Goal: Task Accomplishment & Management: Use online tool/utility

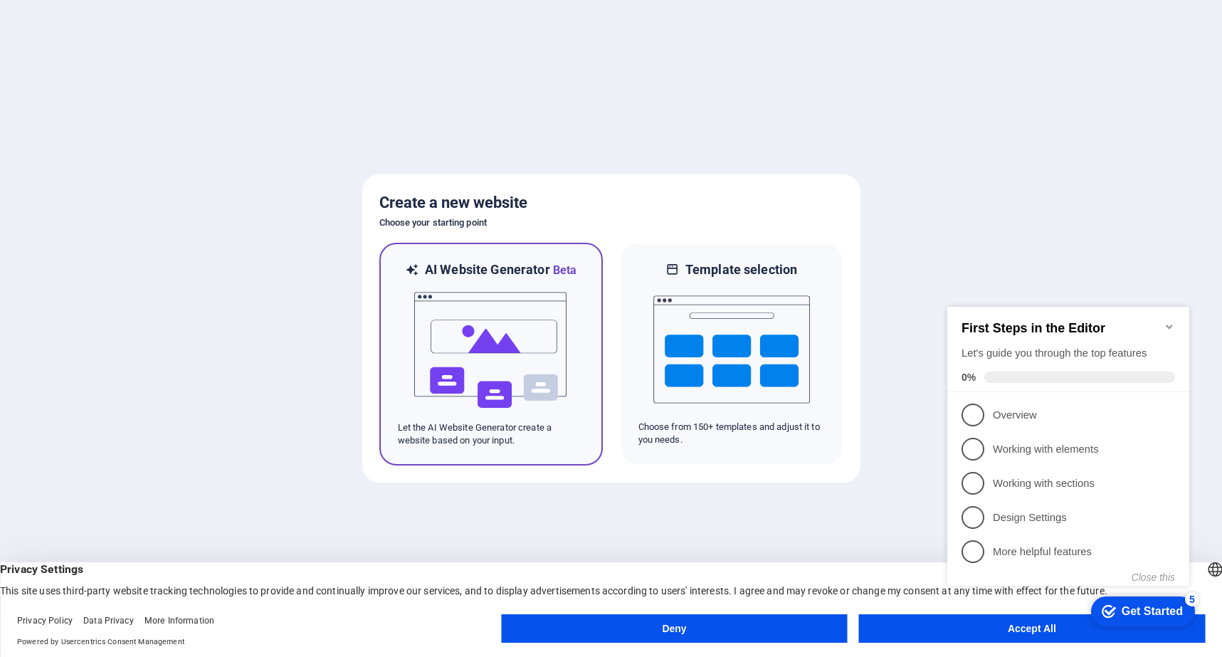
click at [500, 332] on img at bounding box center [491, 350] width 157 height 142
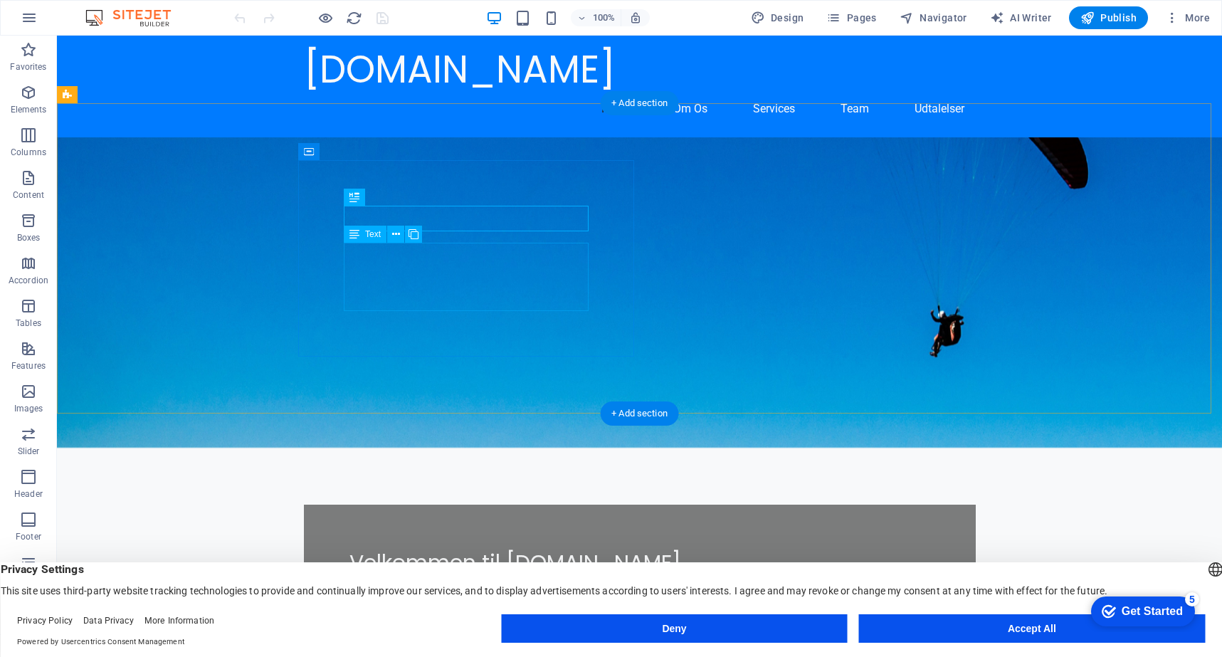
click at [523, 587] on div "Vi tilbyder kvalitets slibeservice, så dine knive forbliver skarpe og effektive…" at bounding box center [639, 604] width 581 height 34
click at [520, 587] on div "Vi tilbyder kvalitets slibeservice, så dine knive forbliver skarpe og effektive…" at bounding box center [639, 604] width 581 height 34
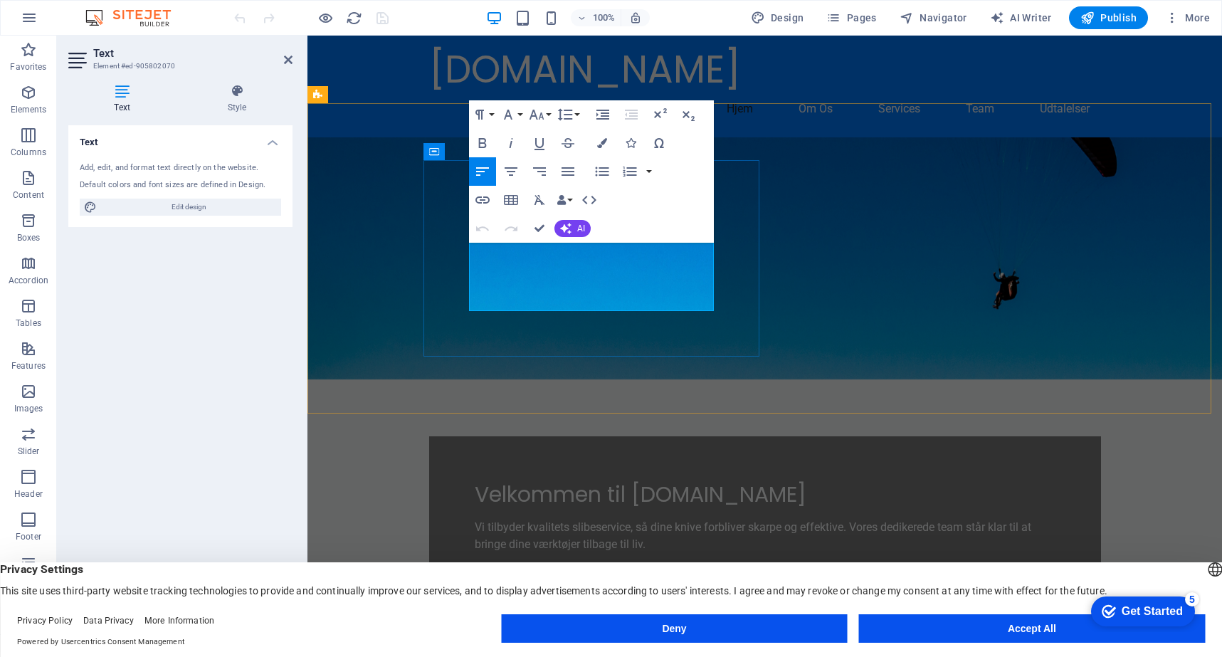
click at [639, 519] on p "Vi tilbyder kvalitets slibeservice, så dine knive forbliver skarpe og effektive…" at bounding box center [765, 536] width 581 height 34
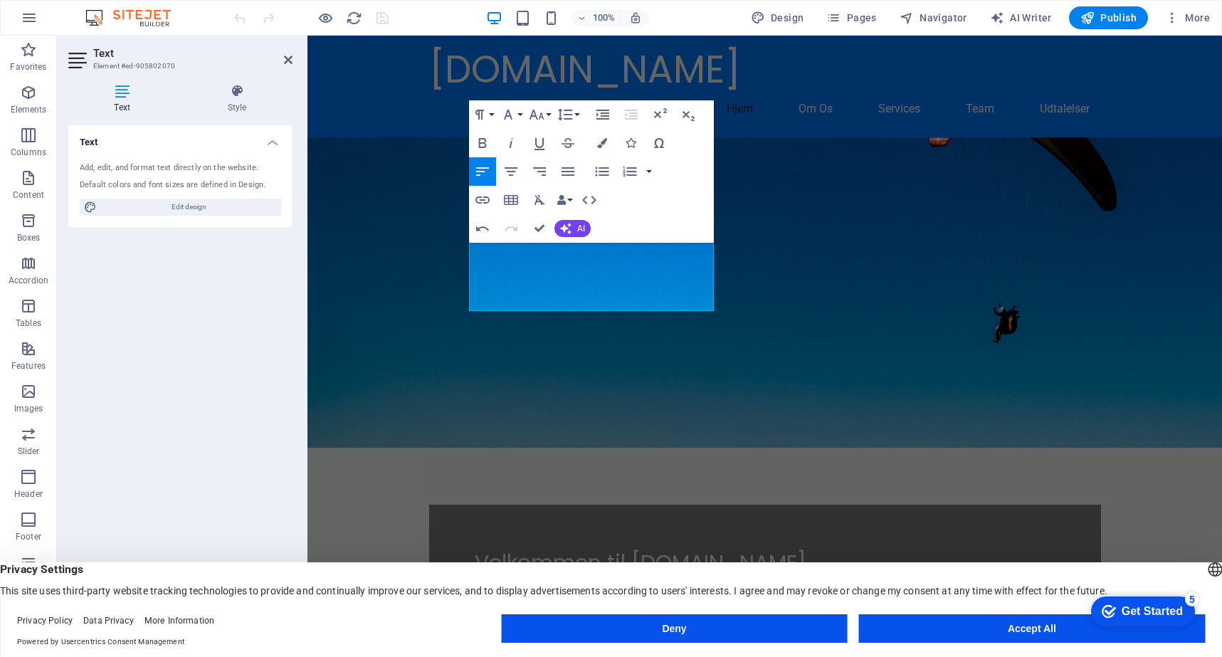
click at [795, 268] on figure at bounding box center [764, 292] width 914 height 310
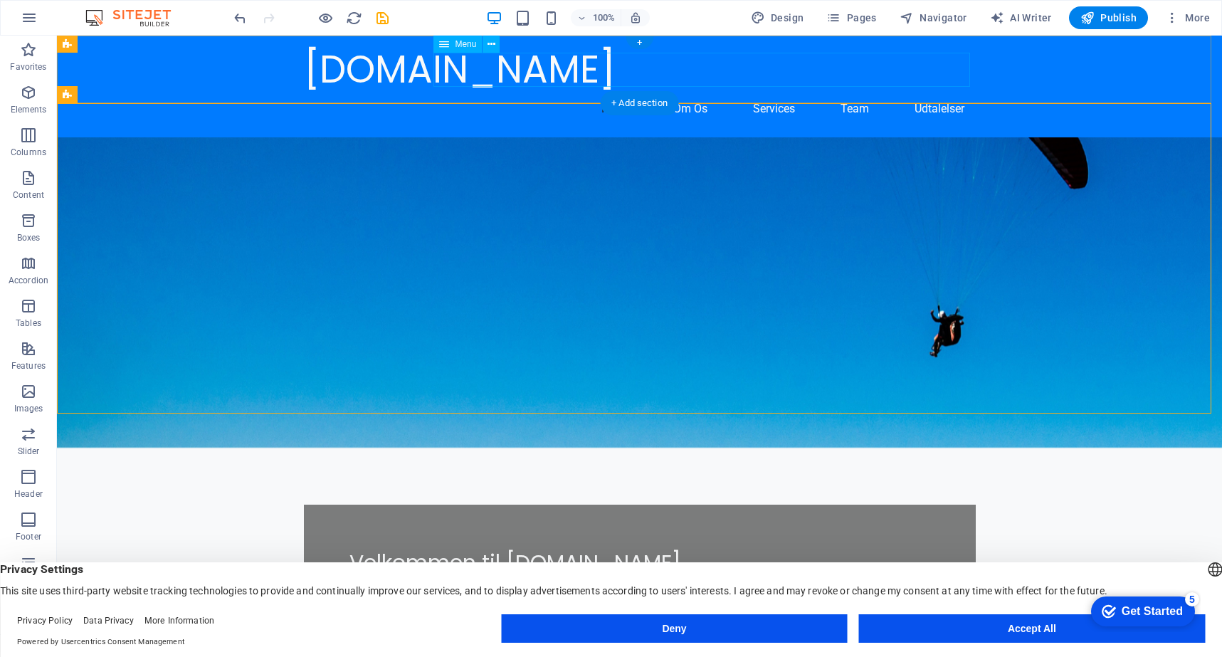
click at [677, 92] on nav "Hjem Om Os Services Team Udtalelser" at bounding box center [640, 109] width 672 height 34
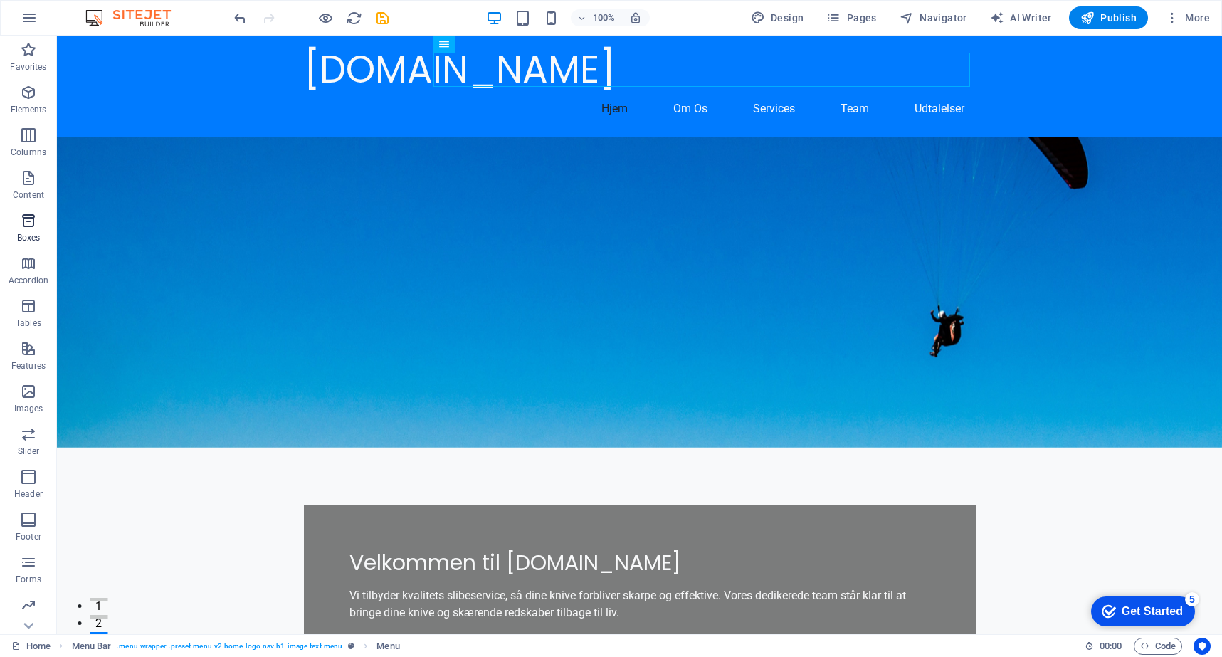
click at [30, 220] on icon "button" at bounding box center [28, 220] width 17 height 17
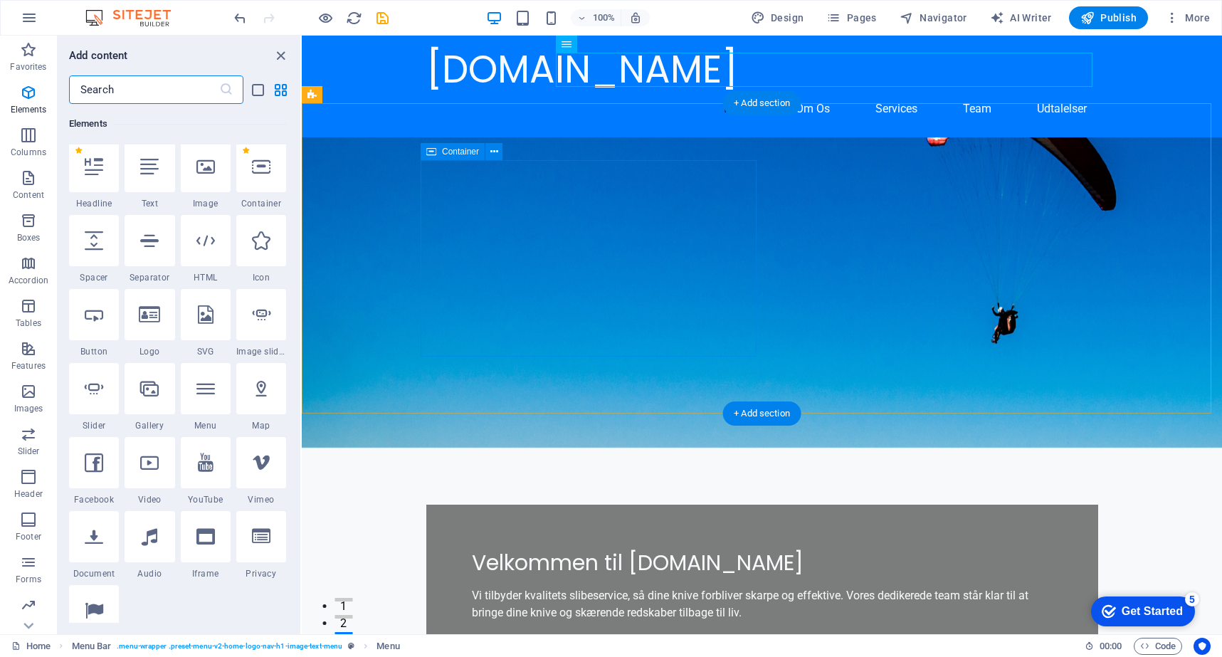
scroll to position [3925, 0]
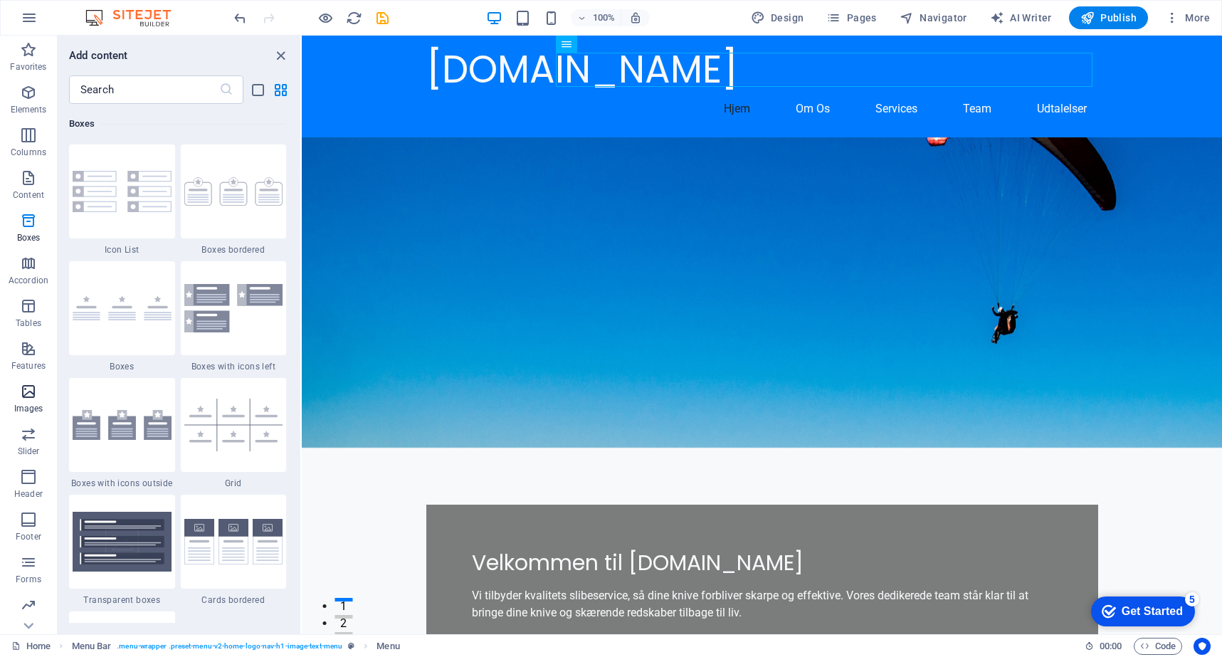
click at [32, 393] on icon "button" at bounding box center [28, 391] width 17 height 17
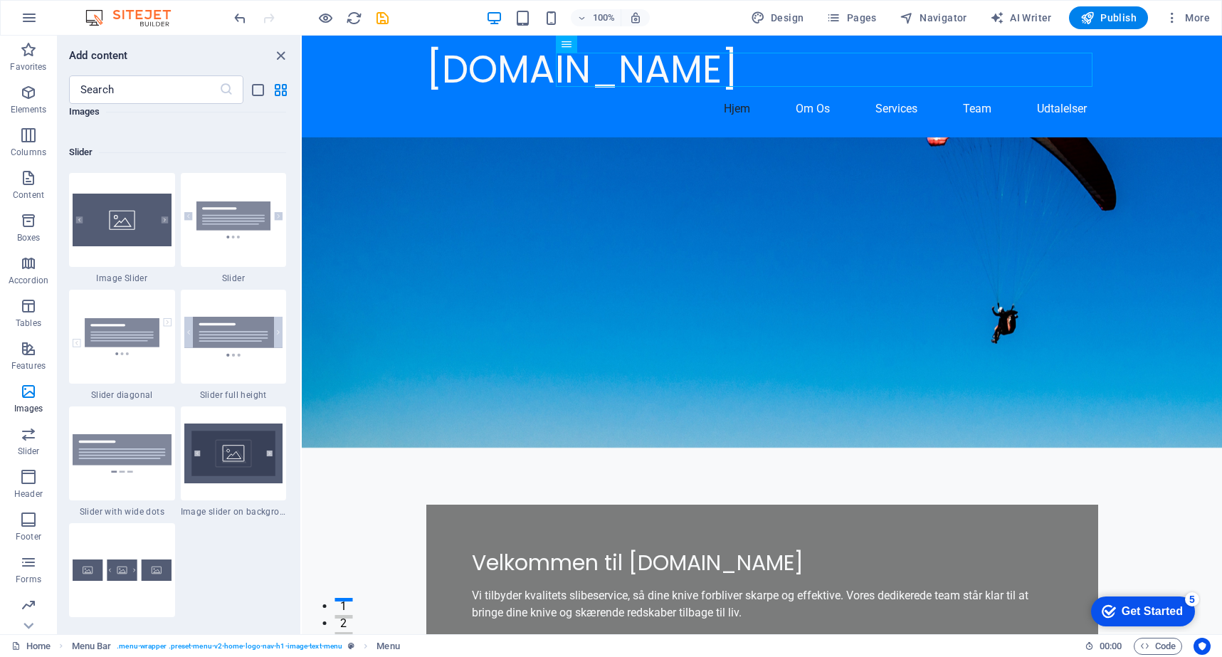
scroll to position [8040, 0]
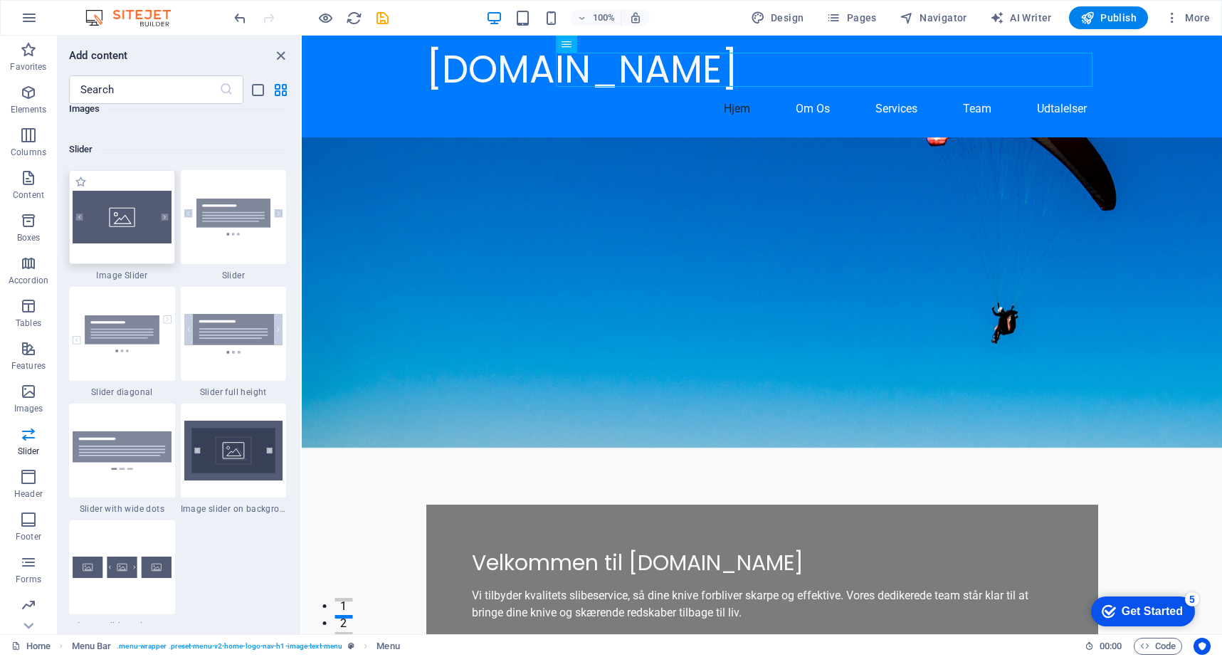
click at [128, 228] on img at bounding box center [122, 217] width 99 height 53
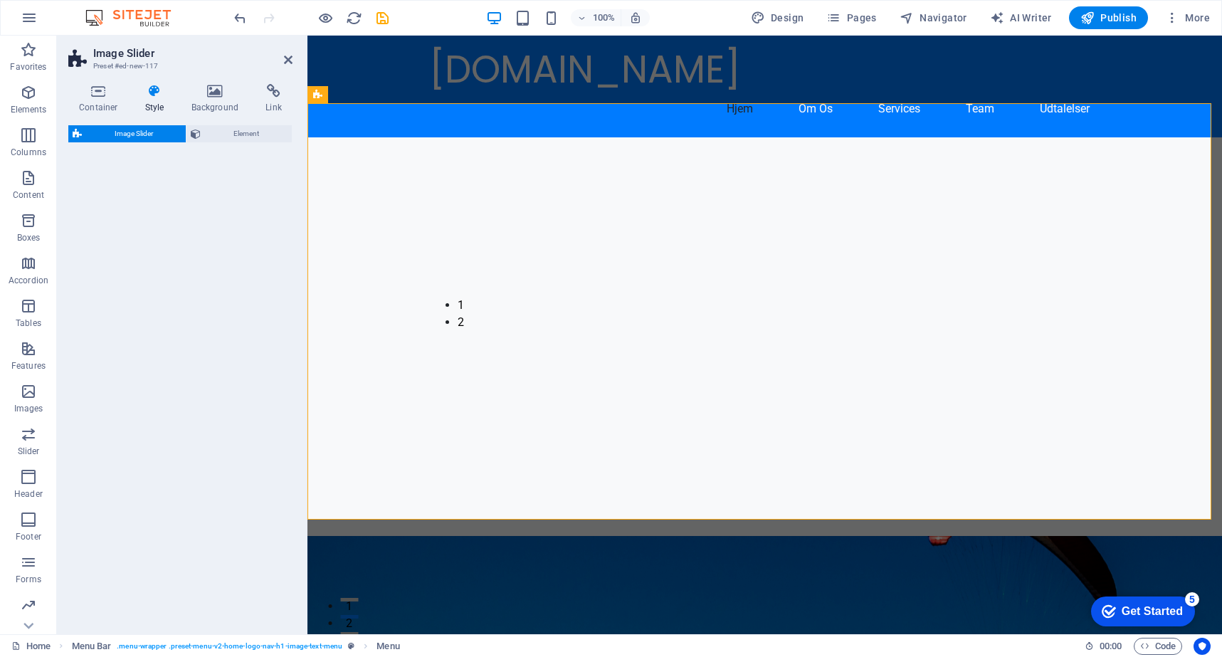
select select "rem"
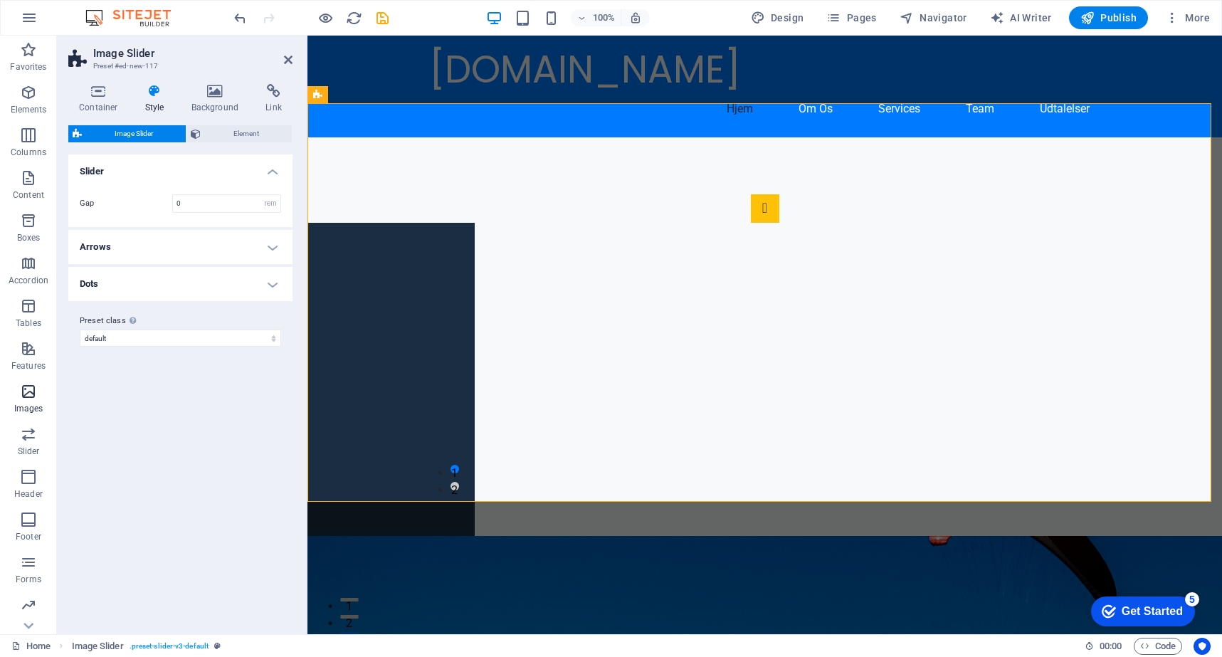
click at [28, 393] on icon "button" at bounding box center [28, 391] width 17 height 17
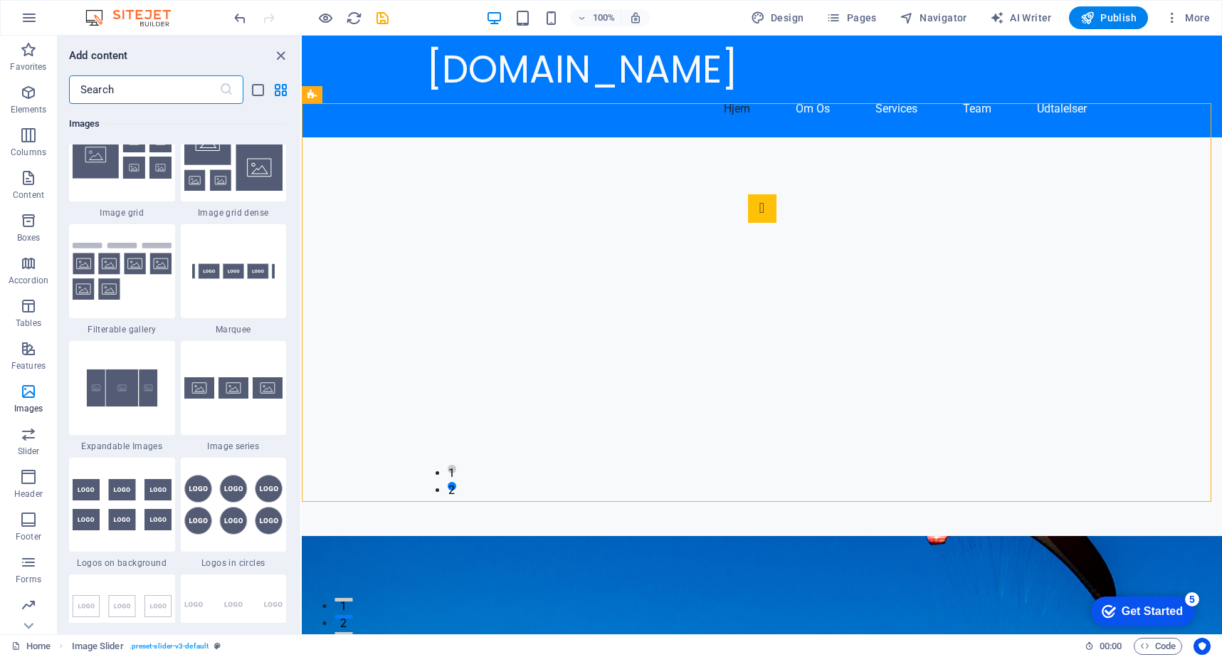
scroll to position [7488, 0]
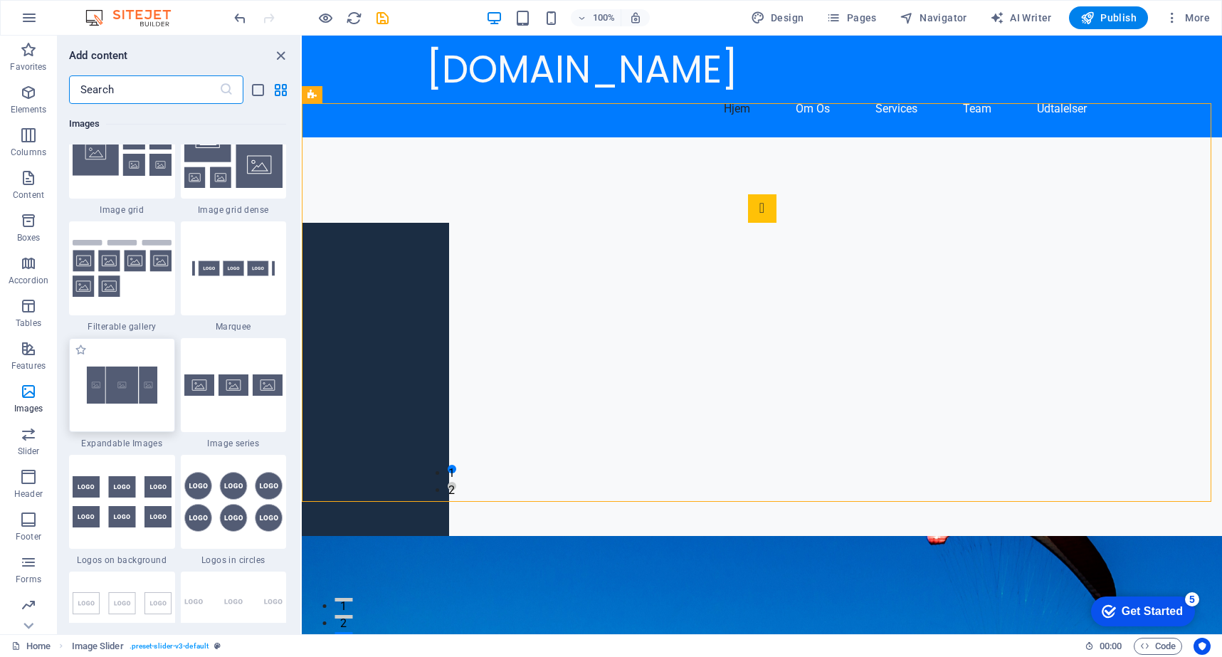
click at [138, 379] on img at bounding box center [122, 384] width 99 height 65
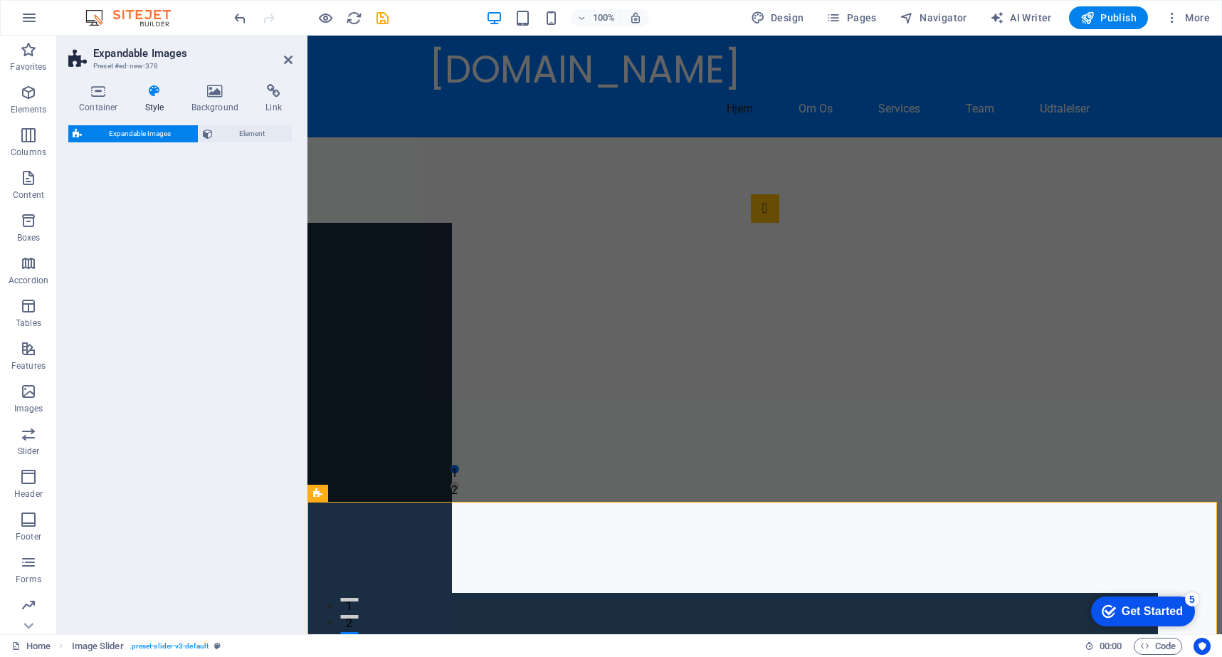
select select "rem"
select select "px"
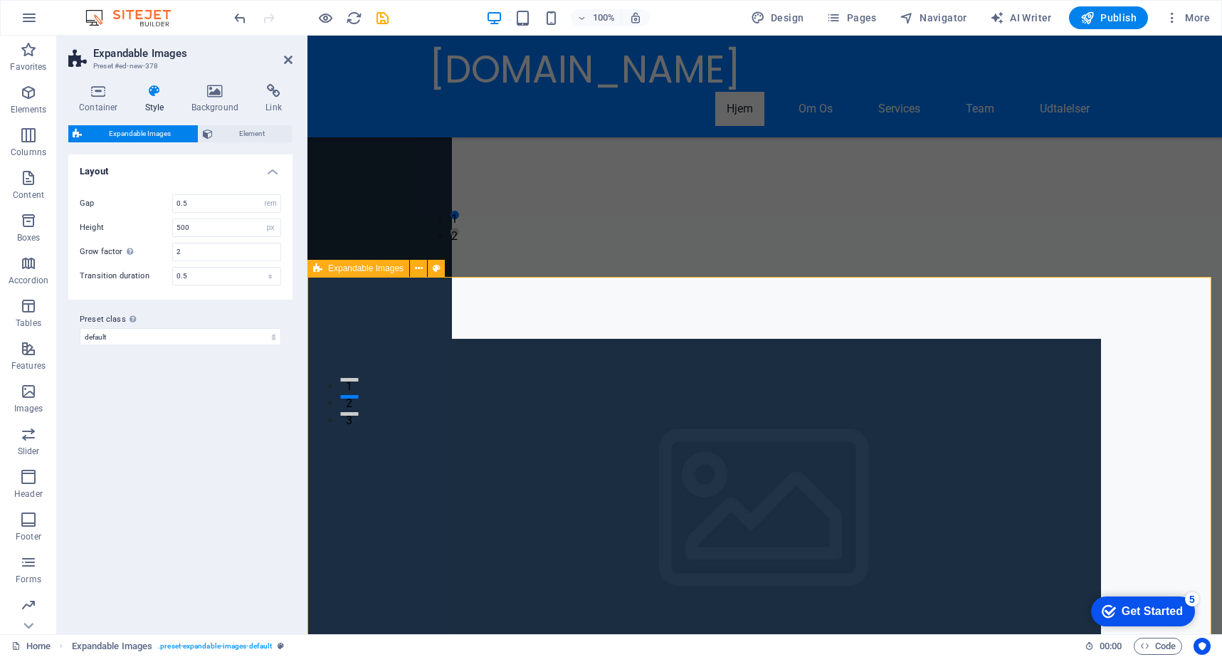
scroll to position [234, 0]
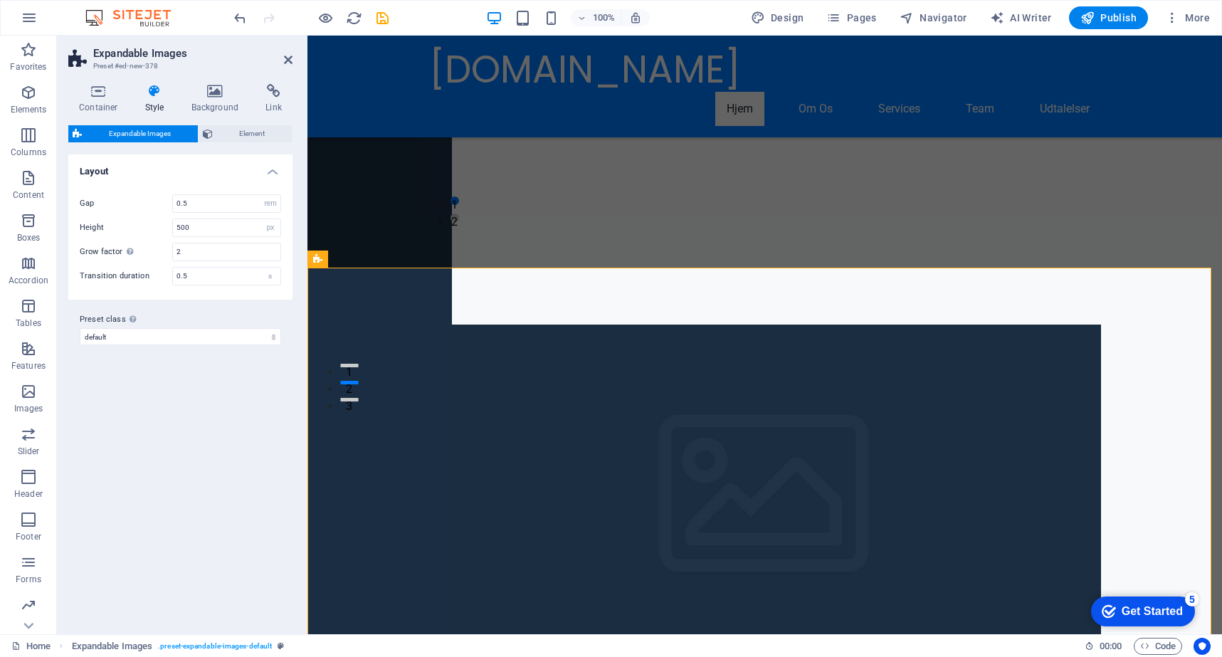
click at [1125, 610] on div "Get Started" at bounding box center [1151, 611] width 61 height 13
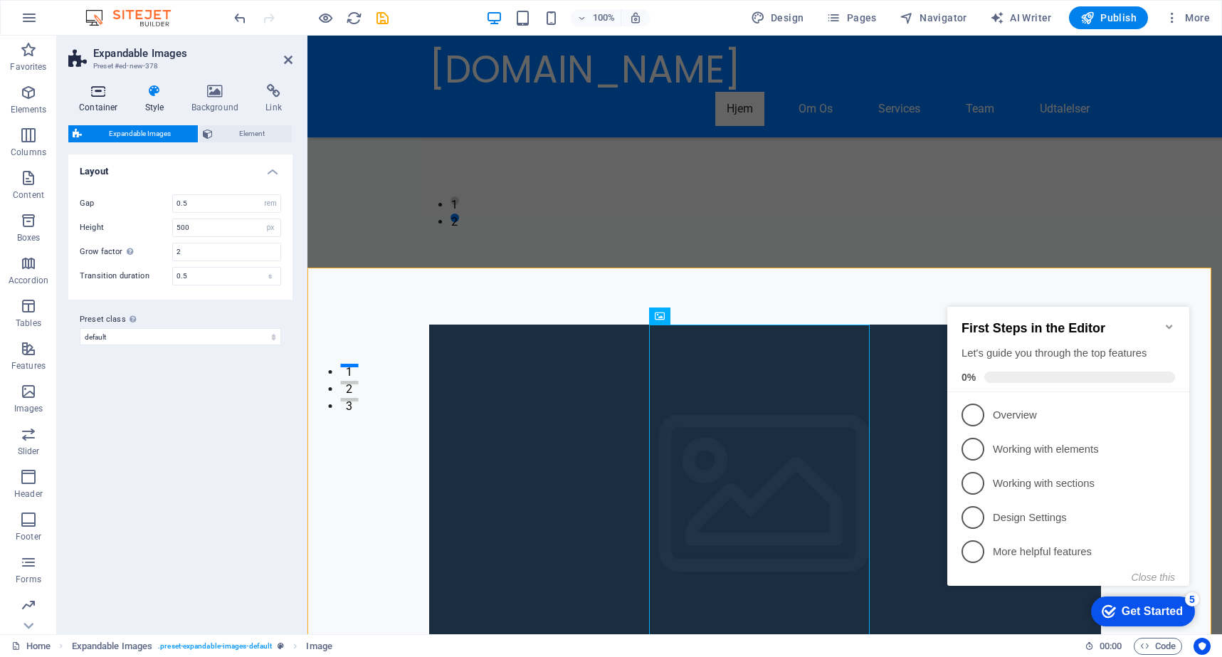
click at [85, 89] on icon at bounding box center [98, 91] width 60 height 14
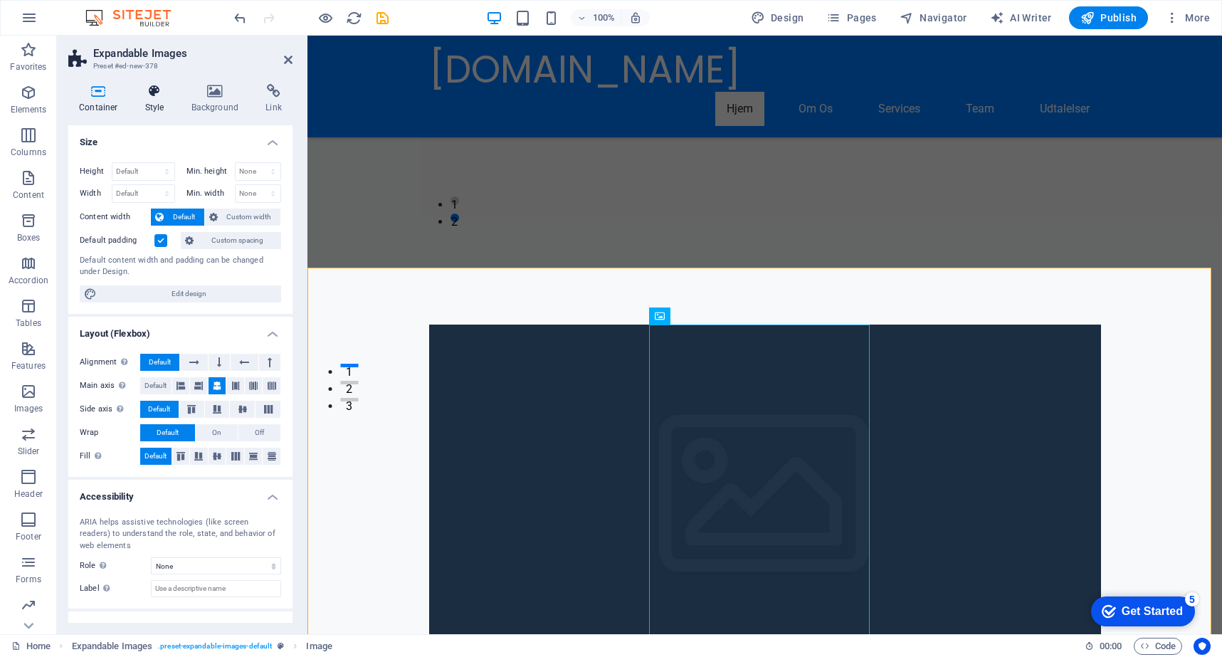
click at [151, 89] on icon at bounding box center [154, 91] width 41 height 14
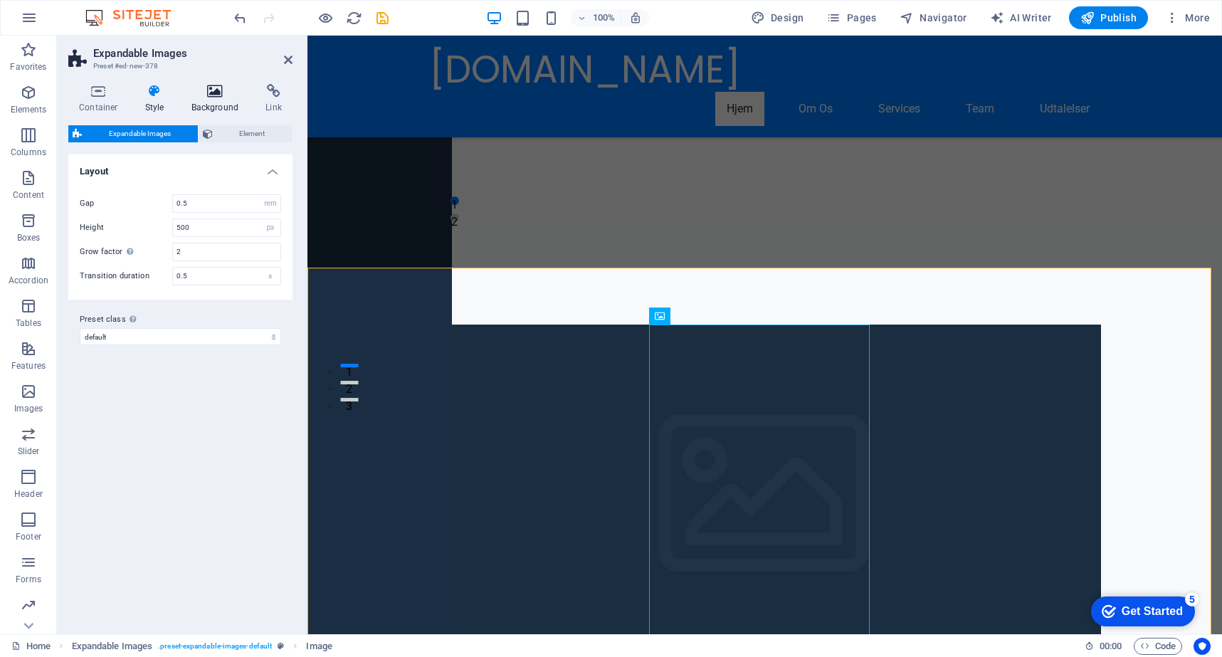
click at [209, 89] on icon at bounding box center [215, 91] width 69 height 14
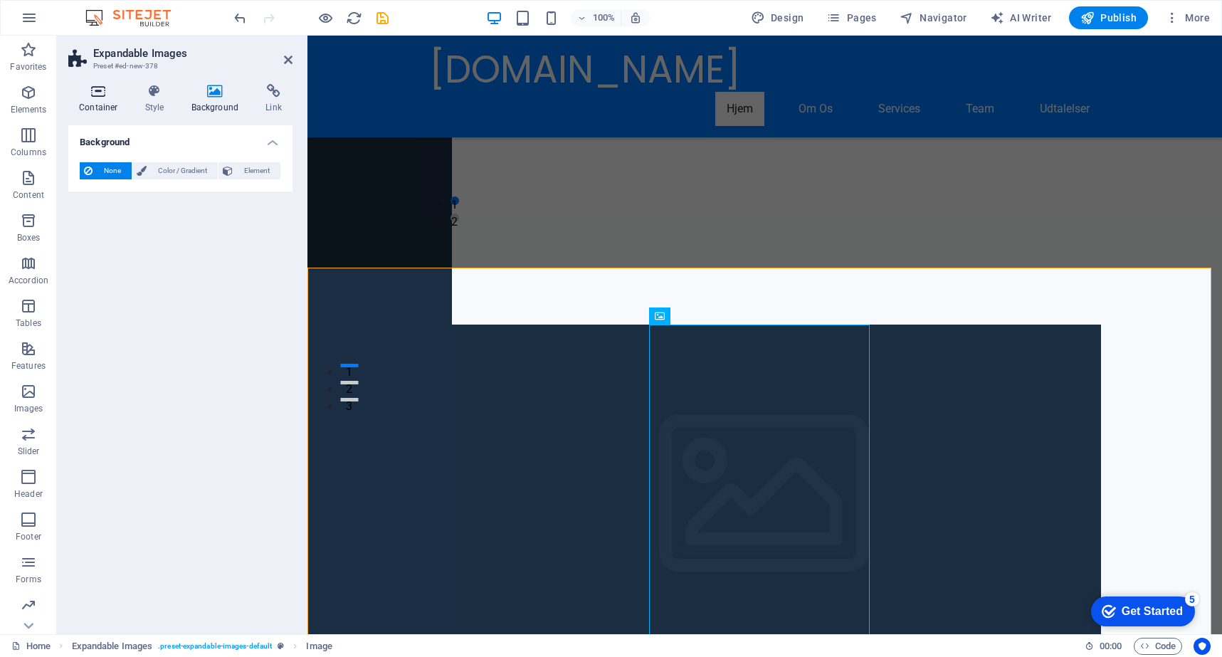
click at [95, 94] on icon at bounding box center [98, 91] width 60 height 14
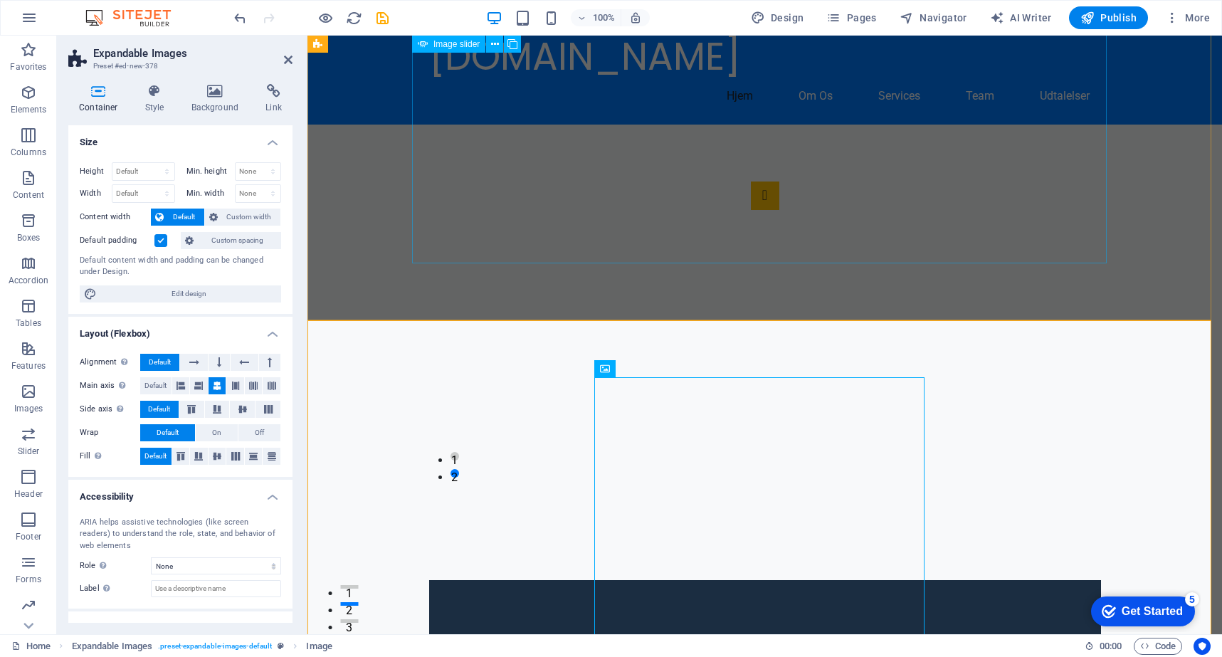
scroll to position [0, 0]
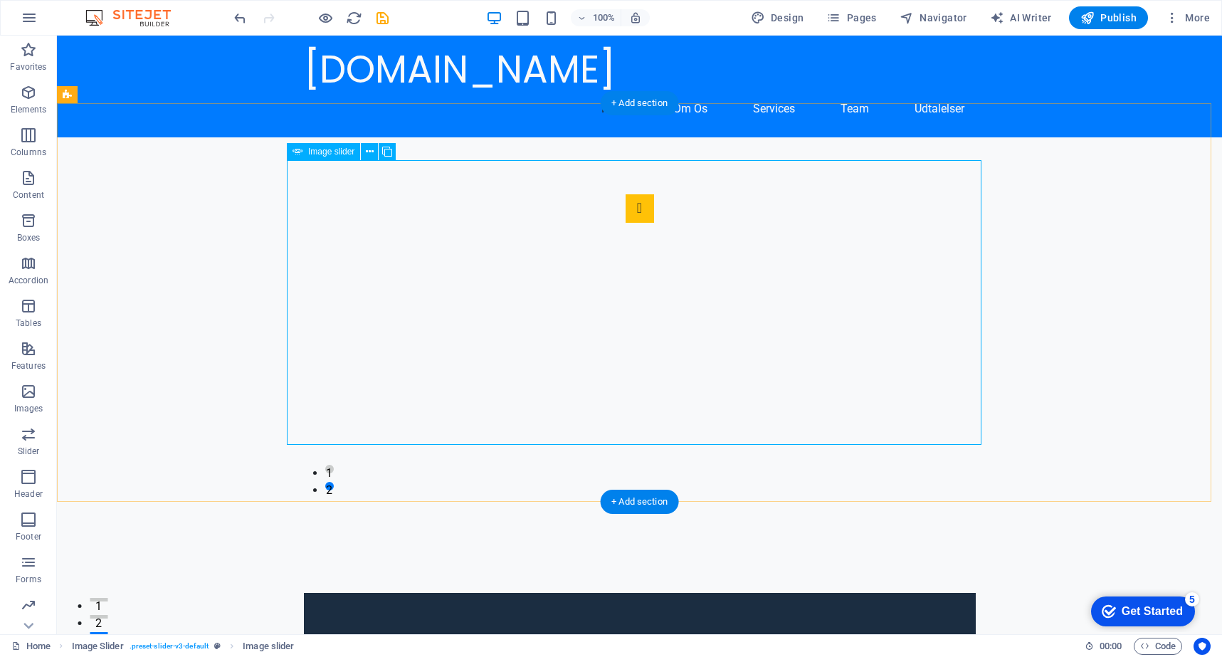
click at [735, 137] on div "1 2" at bounding box center [639, 336] width 1165 height 398
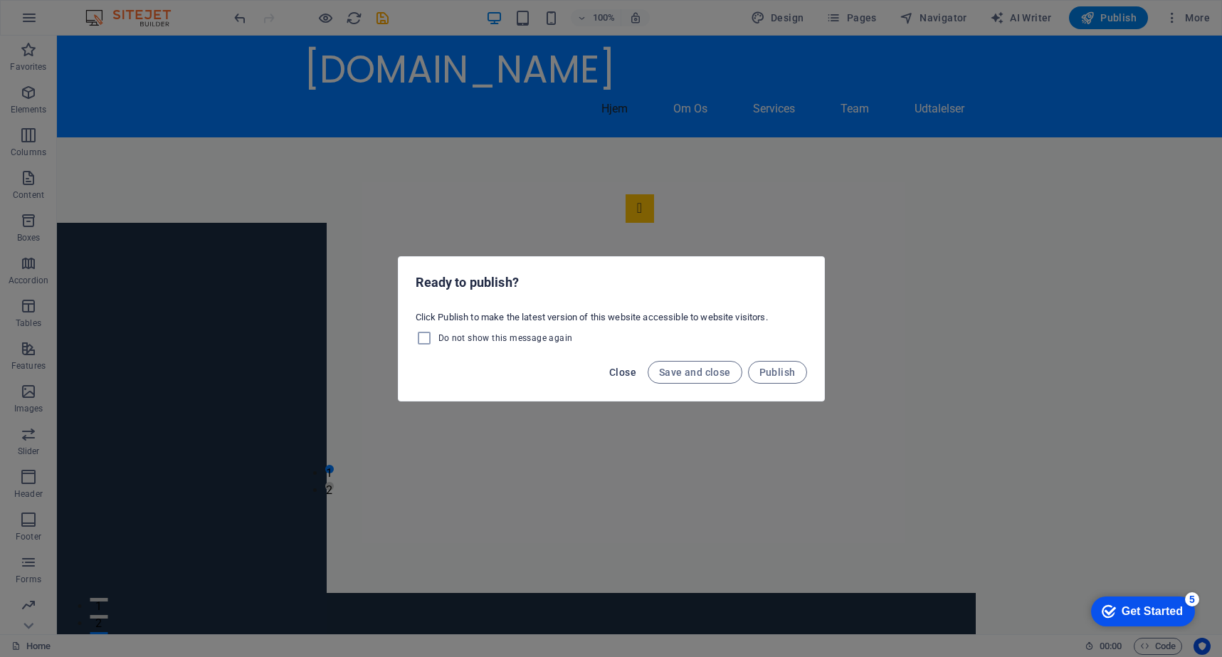
click at [622, 371] on span "Close" at bounding box center [622, 371] width 27 height 11
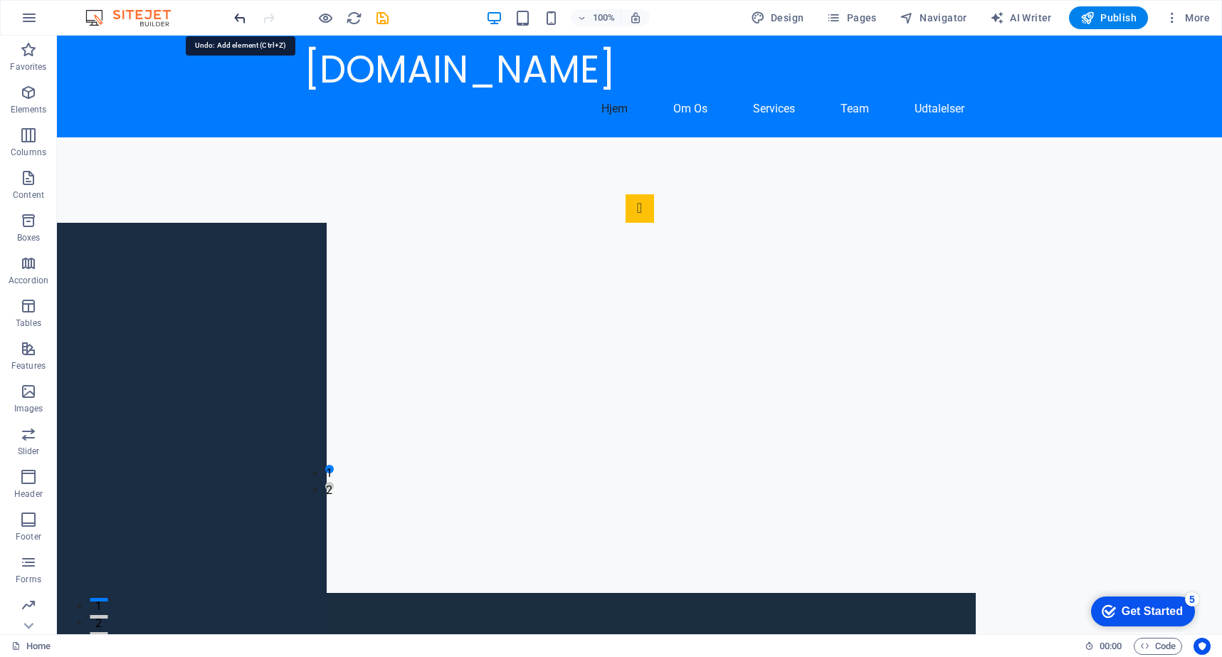
click at [241, 16] on icon "undo" at bounding box center [240, 18] width 16 height 16
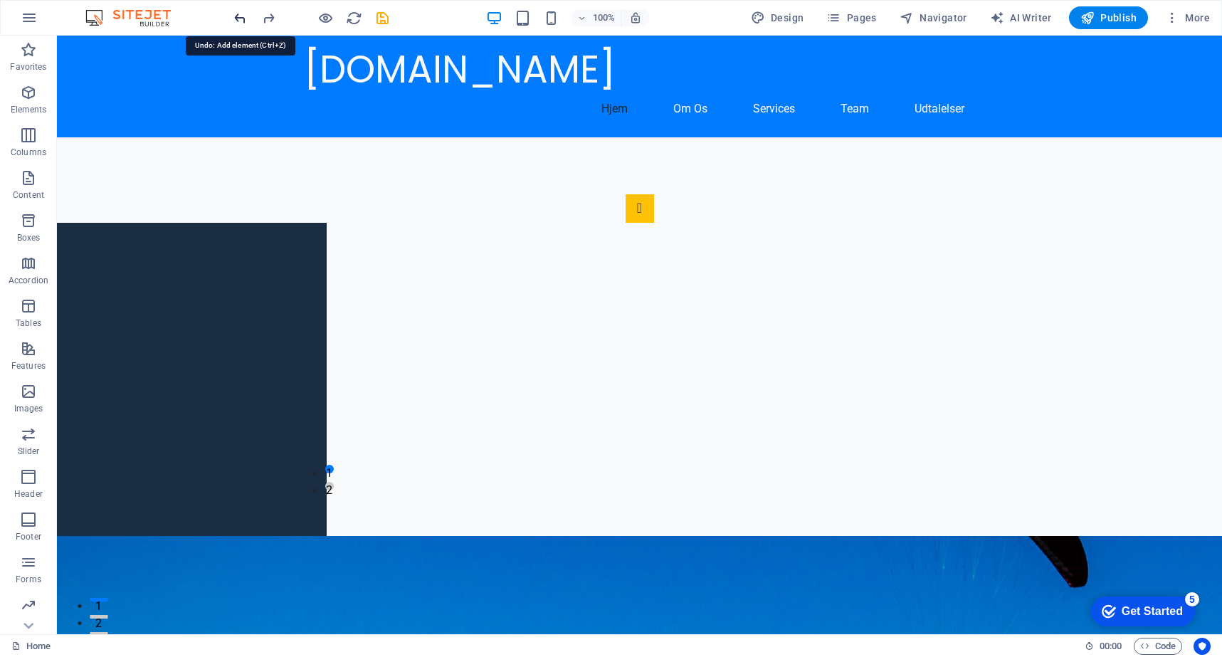
click at [241, 16] on icon "undo" at bounding box center [240, 18] width 16 height 16
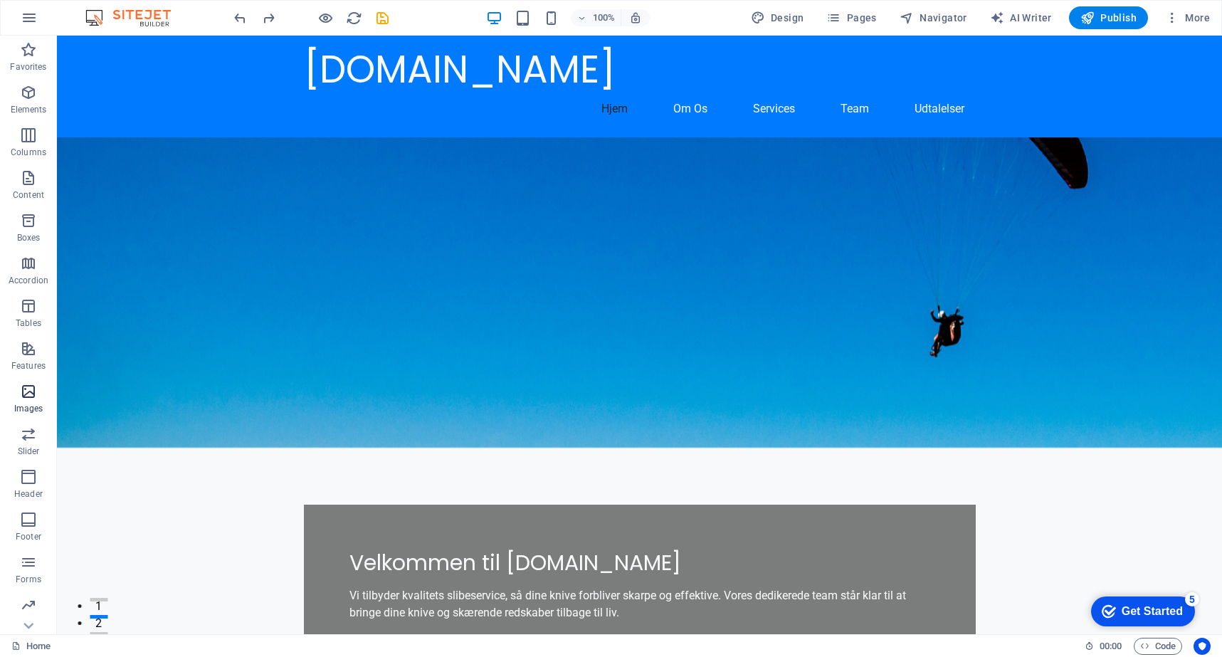
click at [30, 393] on icon "button" at bounding box center [28, 391] width 17 height 17
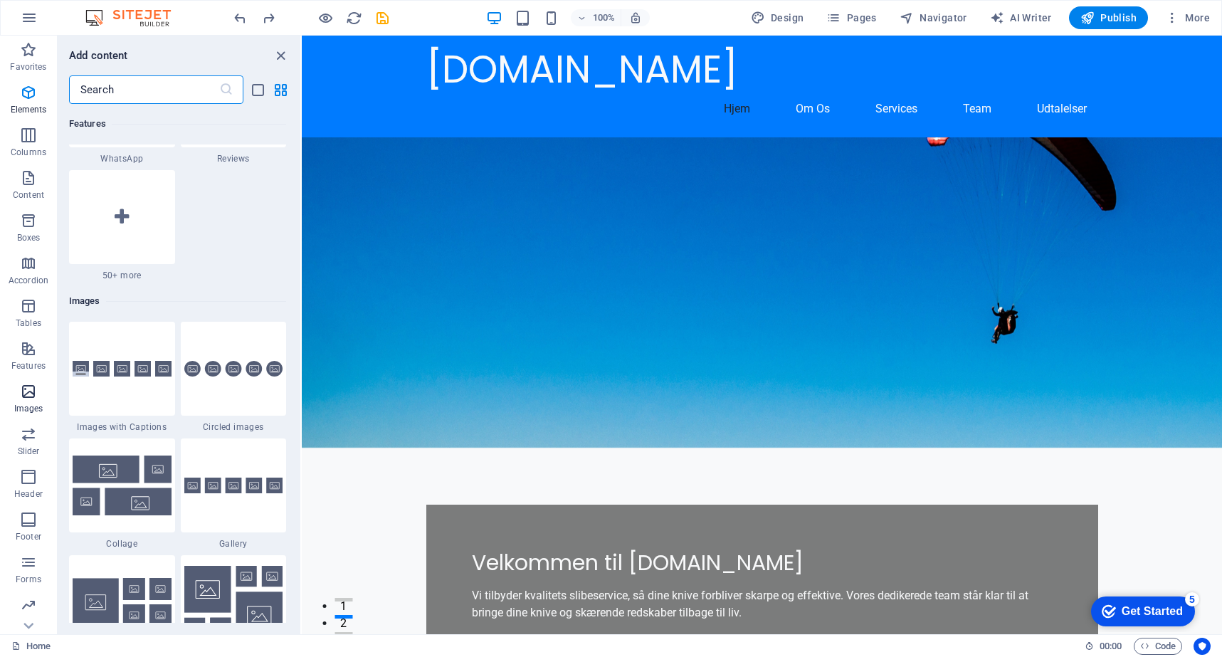
scroll to position [7214, 0]
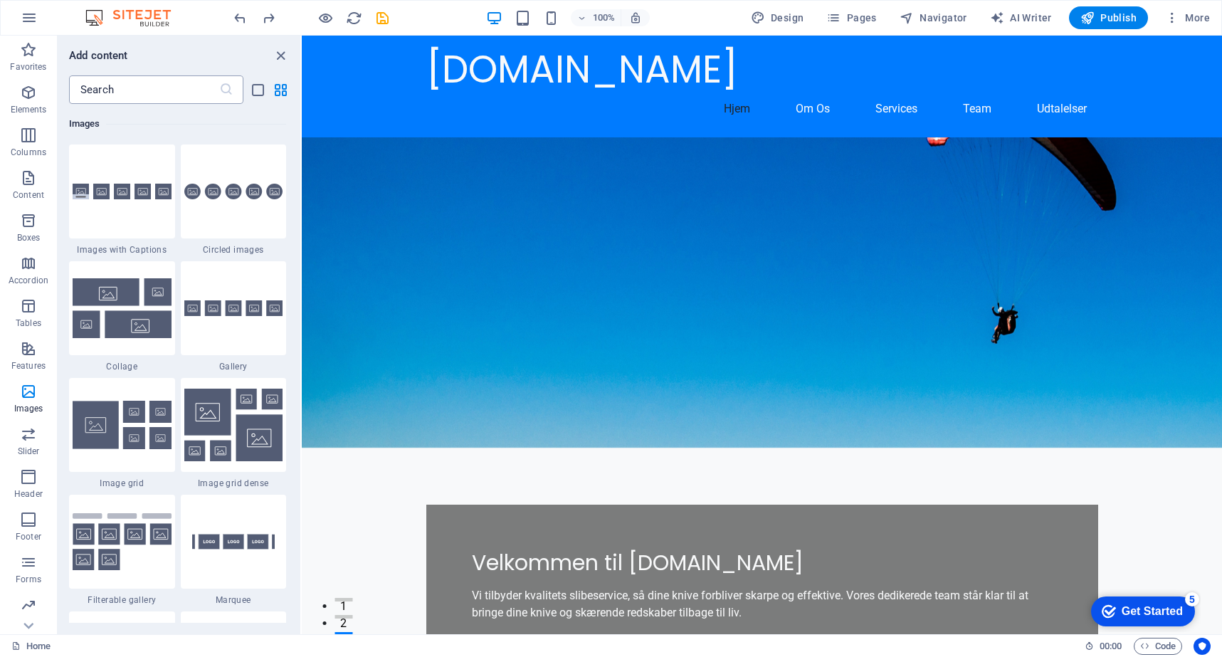
click at [219, 88] on icon at bounding box center [226, 90] width 14 height 14
click at [280, 88] on icon "grid-view" at bounding box center [280, 90] width 16 height 16
click at [260, 90] on icon "list-view" at bounding box center [258, 90] width 16 height 16
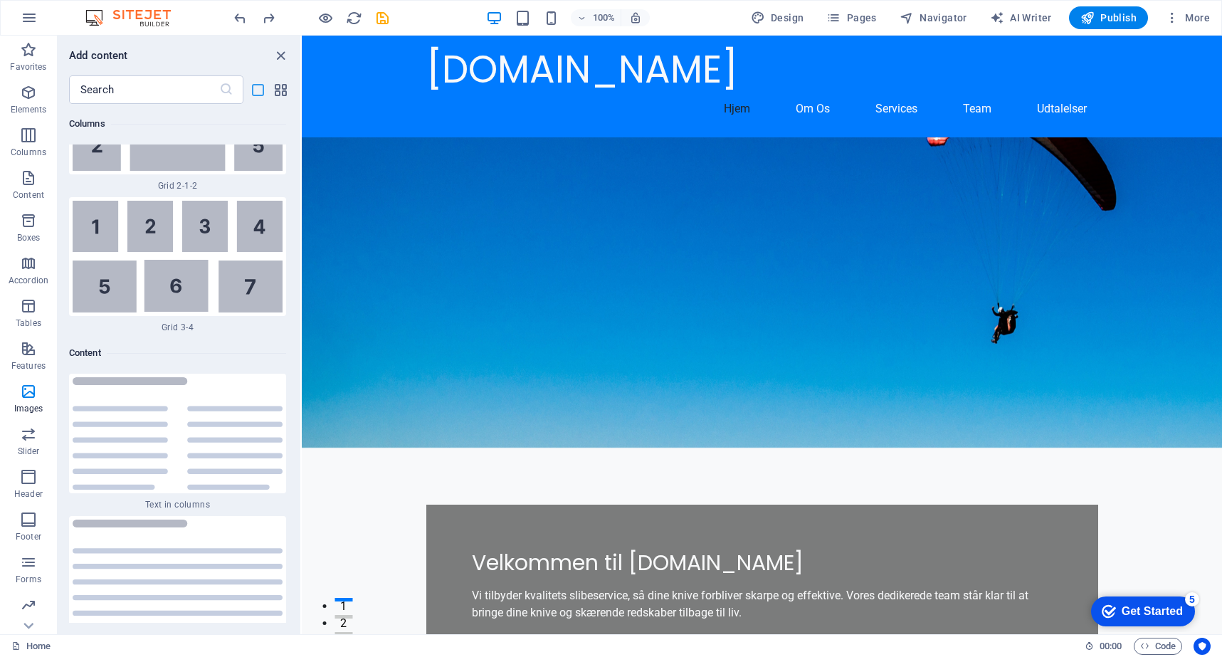
scroll to position [17140, 0]
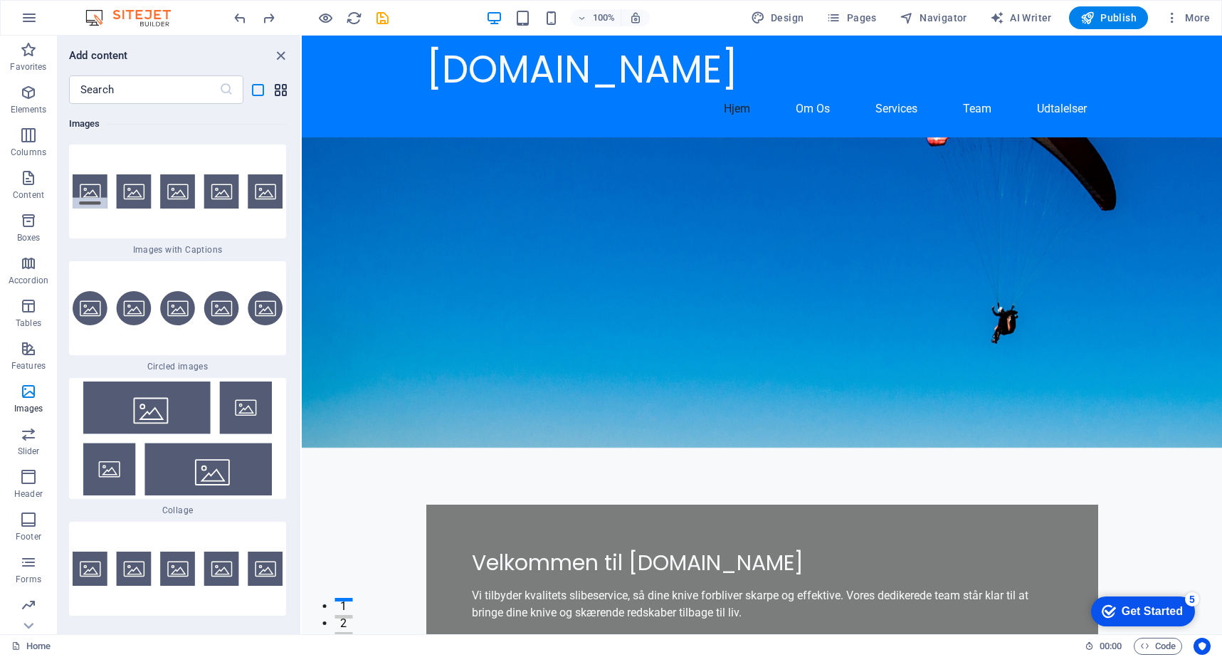
click at [279, 89] on icon "grid-view" at bounding box center [280, 90] width 16 height 16
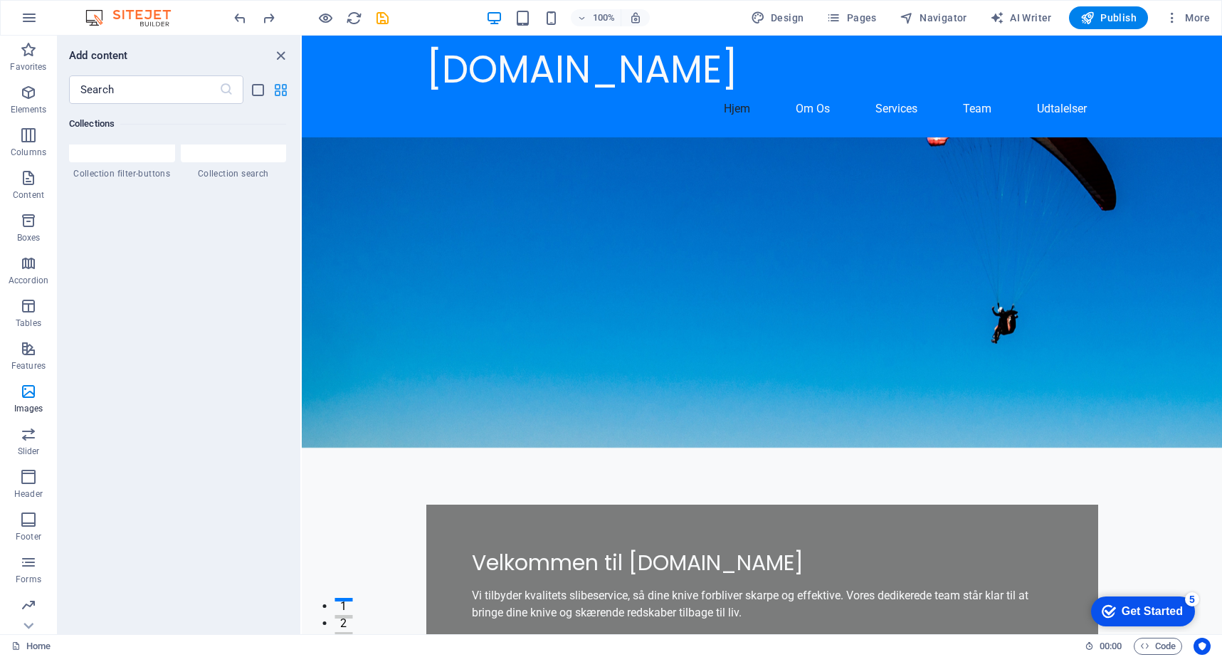
scroll to position [7214, 0]
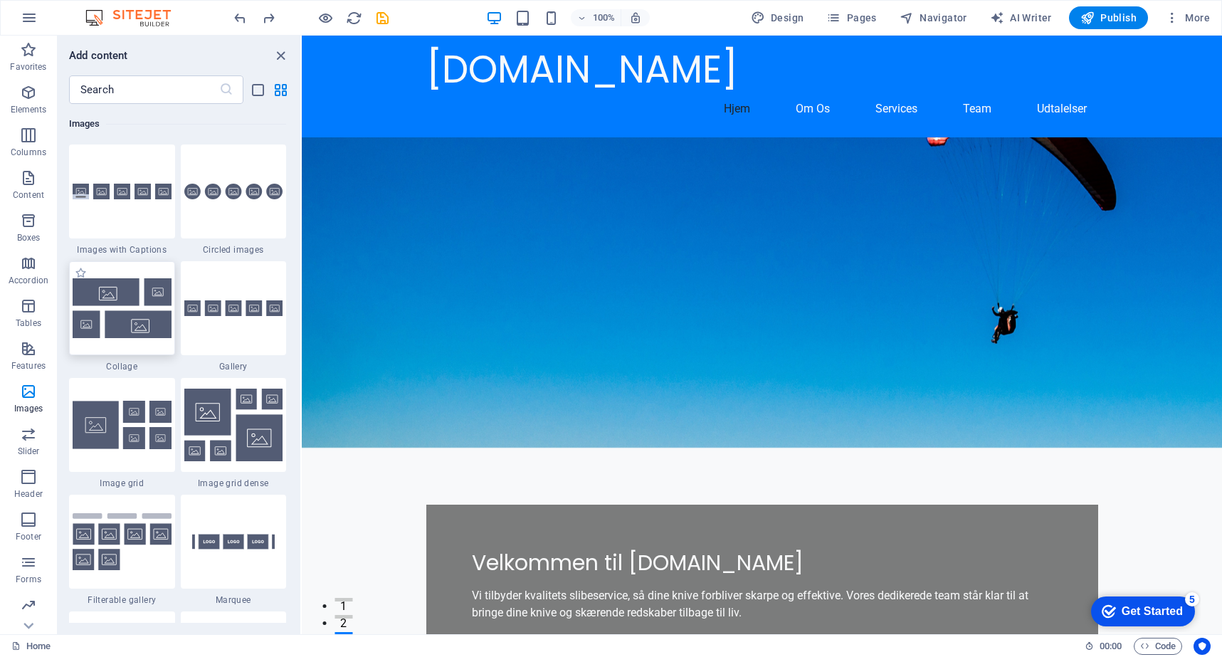
click at [125, 297] on img at bounding box center [122, 307] width 99 height 59
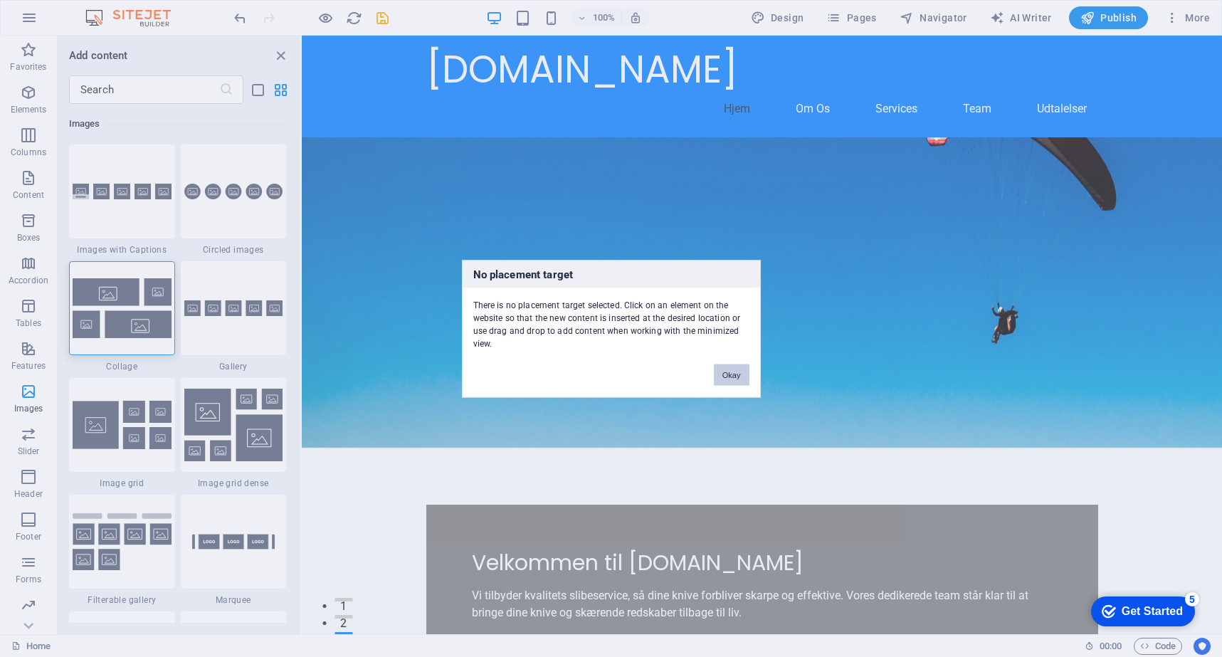
click at [727, 372] on button "Okay" at bounding box center [732, 374] width 36 height 21
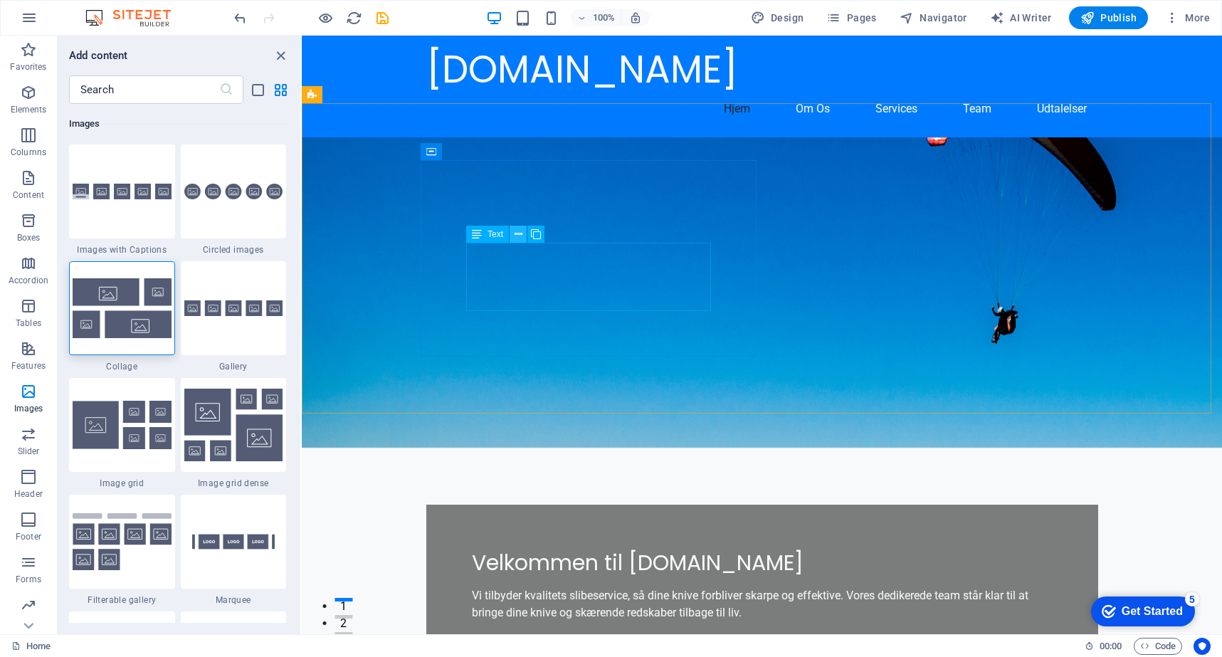
click at [519, 233] on icon at bounding box center [518, 234] width 8 height 15
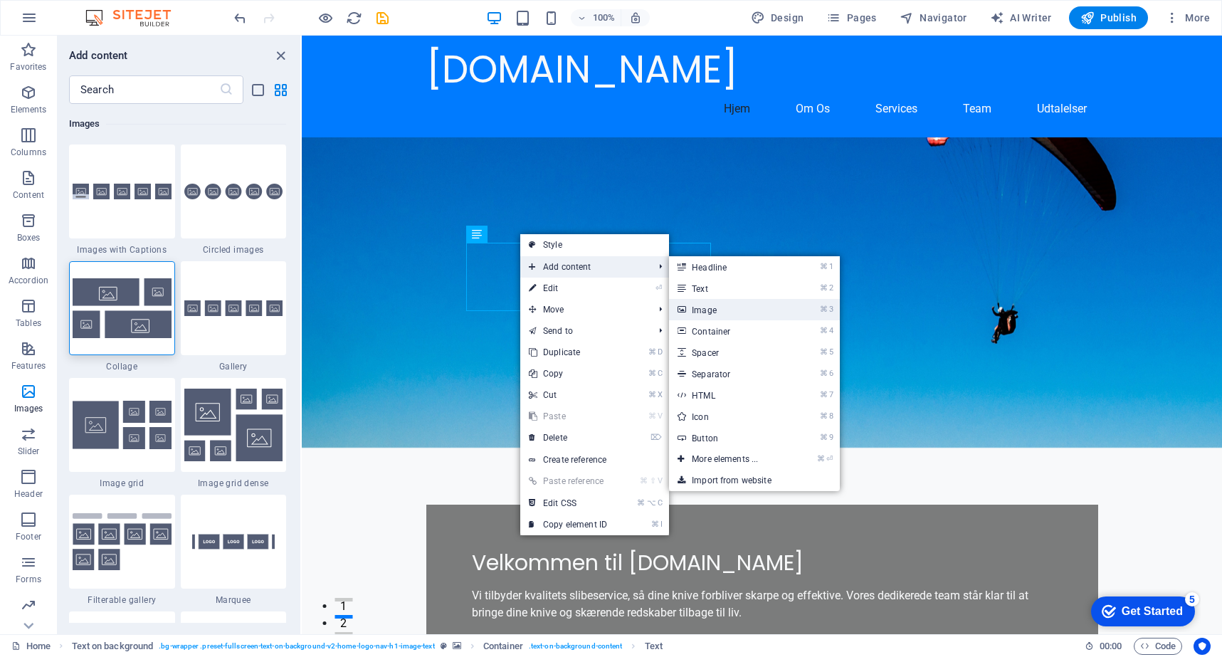
click at [724, 307] on link "⌘ 3 Image" at bounding box center [727, 309] width 117 height 21
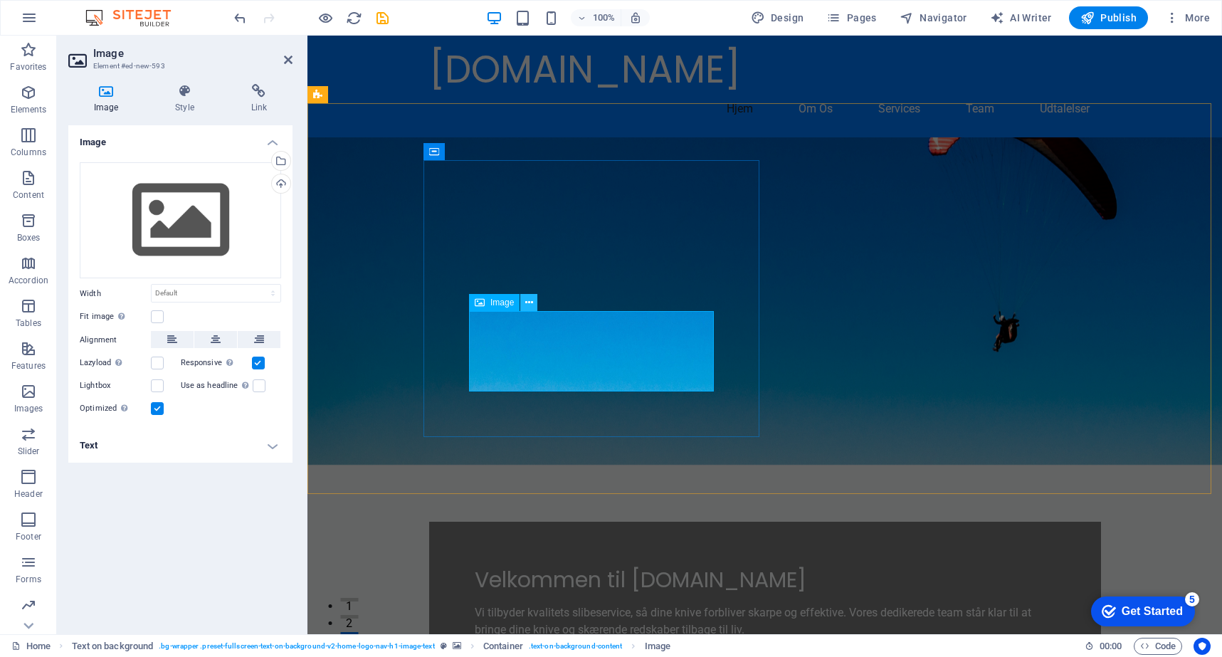
click at [528, 301] on icon at bounding box center [529, 302] width 8 height 15
click at [497, 302] on span "Image" at bounding box center [501, 302] width 23 height 9
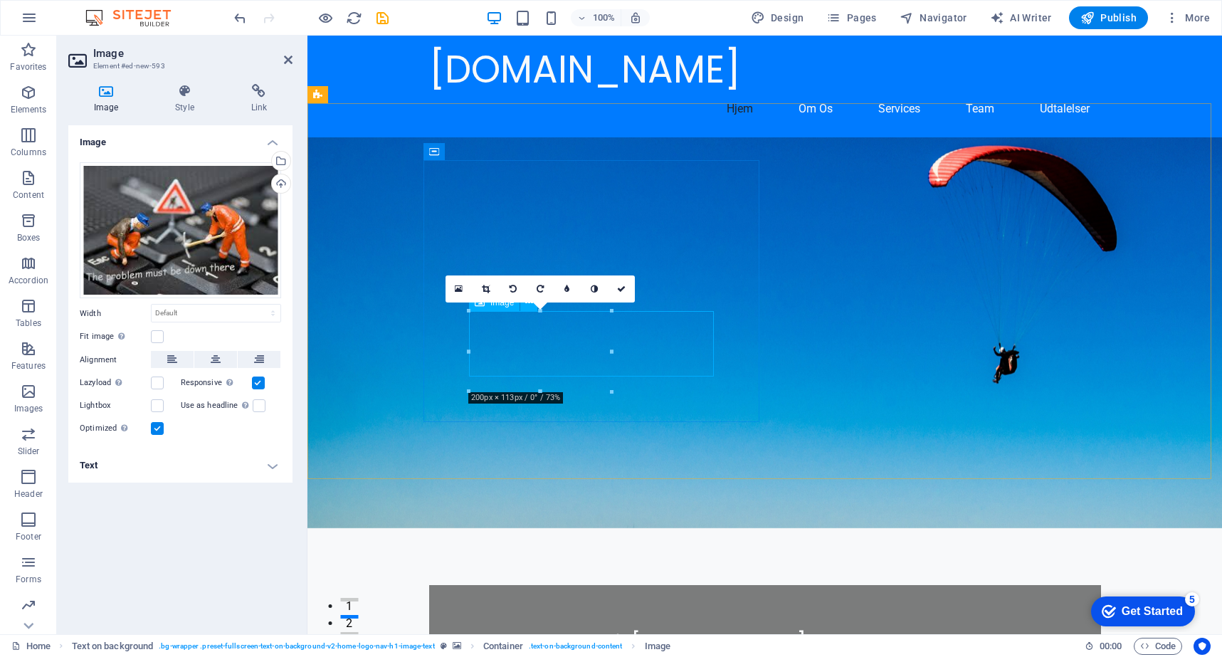
drag, startPoint x: 713, startPoint y: 348, endPoint x: 579, endPoint y: 355, distance: 133.9
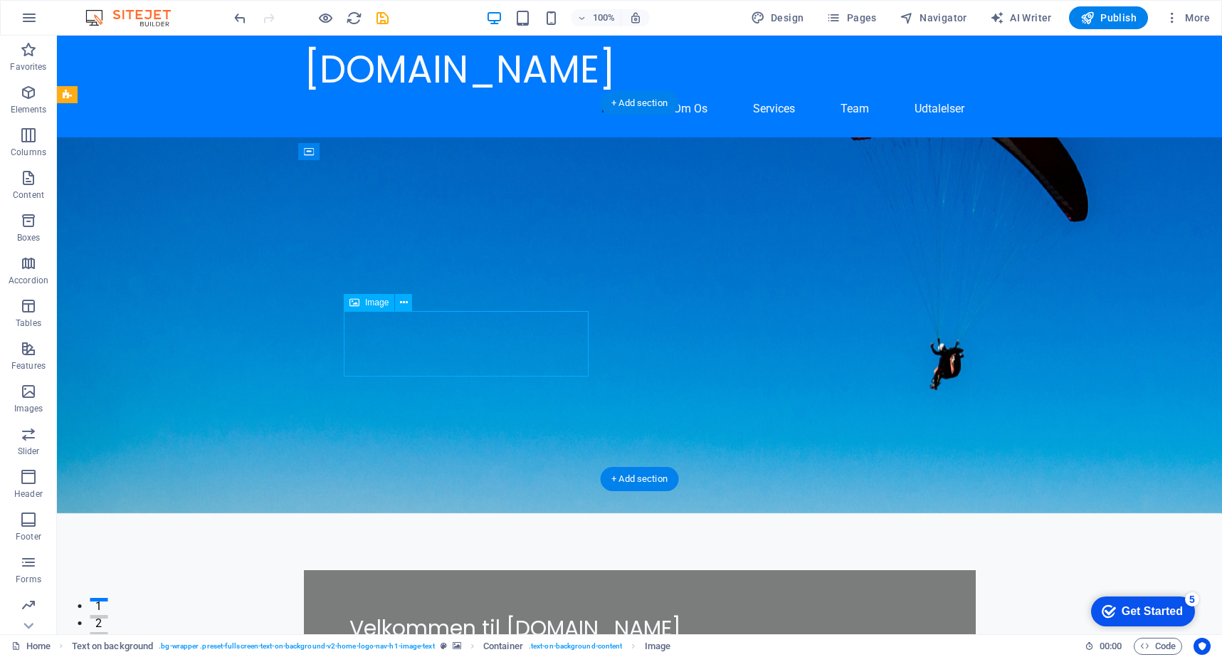
drag, startPoint x: 398, startPoint y: 337, endPoint x: 450, endPoint y: 366, distance: 59.6
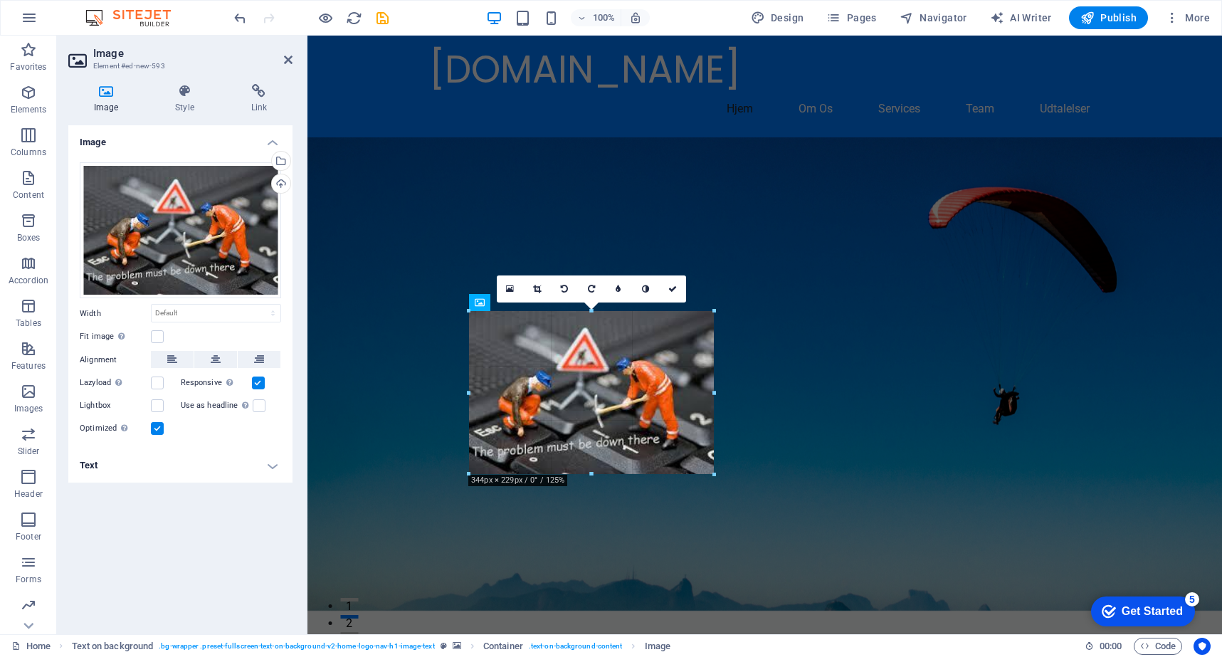
drag, startPoint x: 567, startPoint y: 349, endPoint x: 714, endPoint y: 365, distance: 148.2
type input "344"
select select "px"
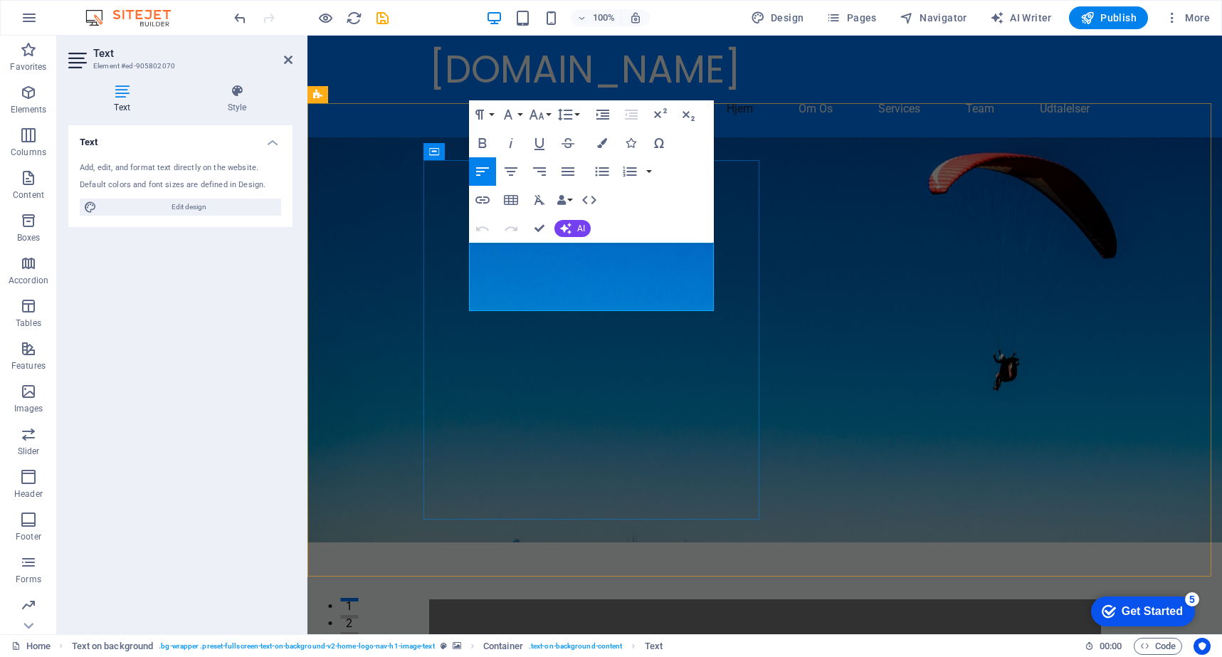
drag, startPoint x: 615, startPoint y: 268, endPoint x: 655, endPoint y: 305, distance: 54.4
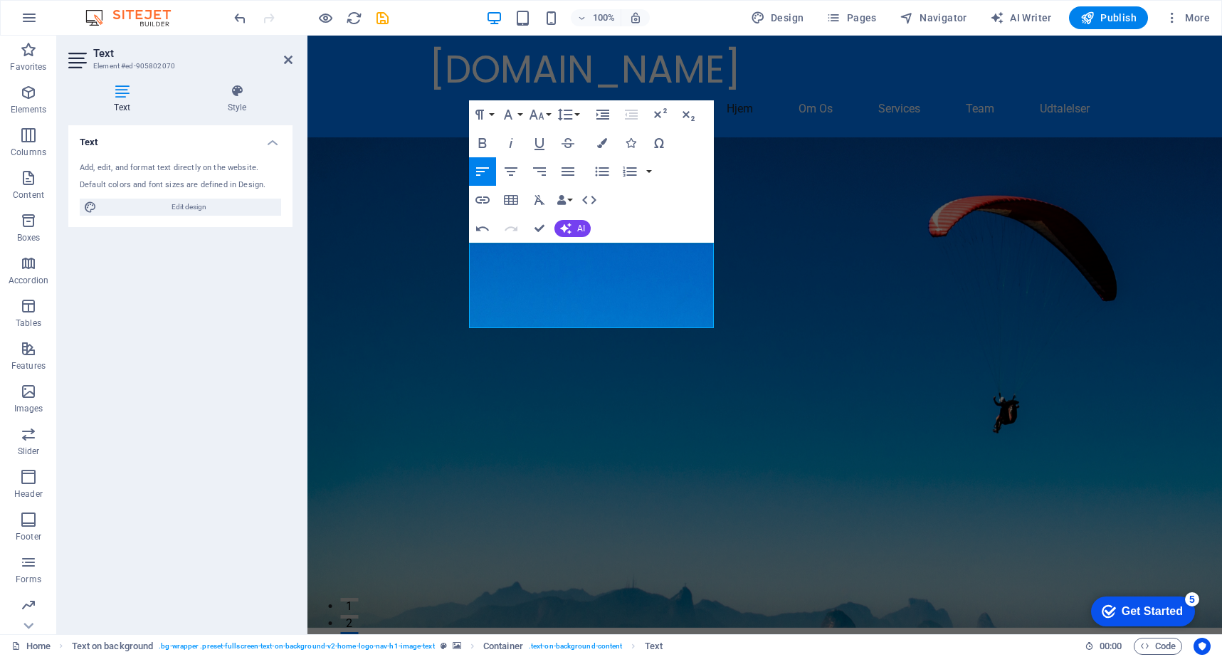
click at [807, 463] on figure at bounding box center [764, 382] width 914 height 490
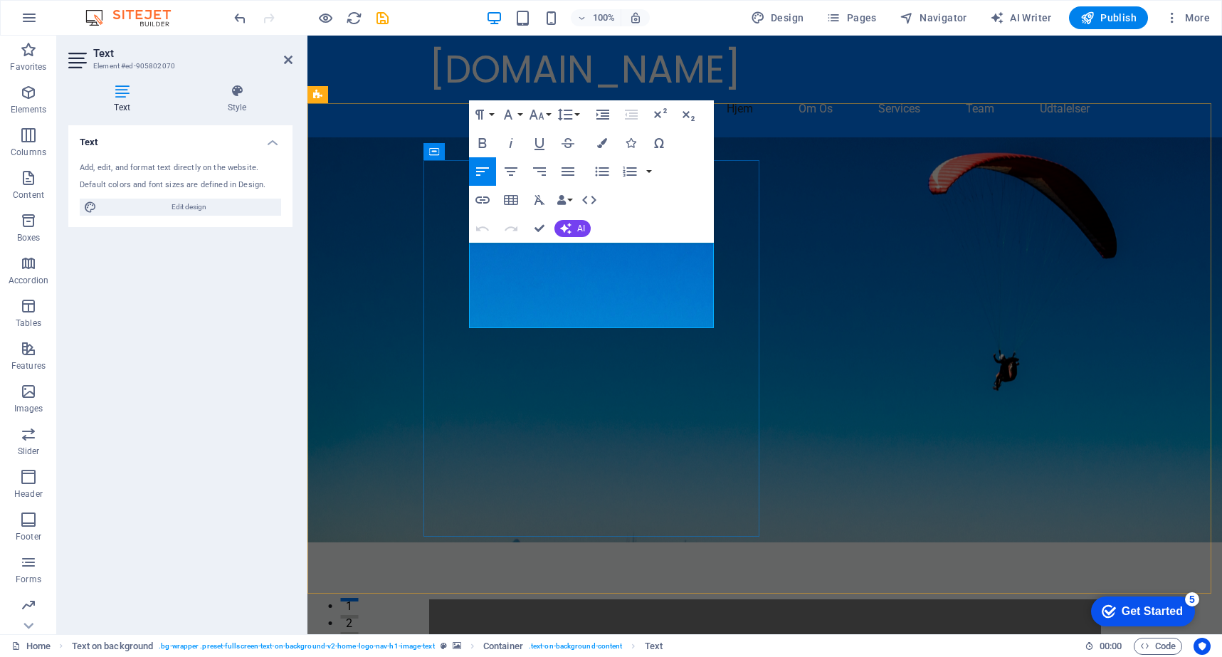
drag, startPoint x: 469, startPoint y: 304, endPoint x: 701, endPoint y: 322, distance: 232.6
click at [482, 144] on icon "button" at bounding box center [482, 142] width 17 height 17
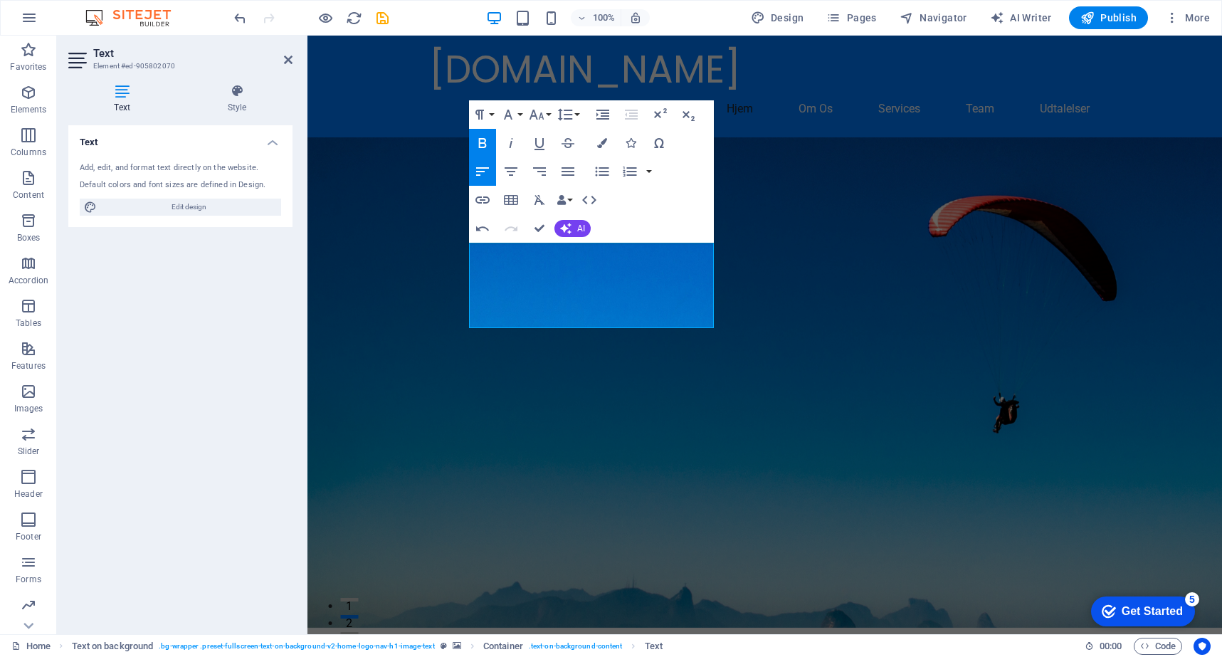
click at [482, 142] on icon "button" at bounding box center [482, 142] width 17 height 17
click at [548, 115] on button "Font Size" at bounding box center [539, 114] width 27 height 28
click at [549, 267] on link "18" at bounding box center [551, 270] width 51 height 21
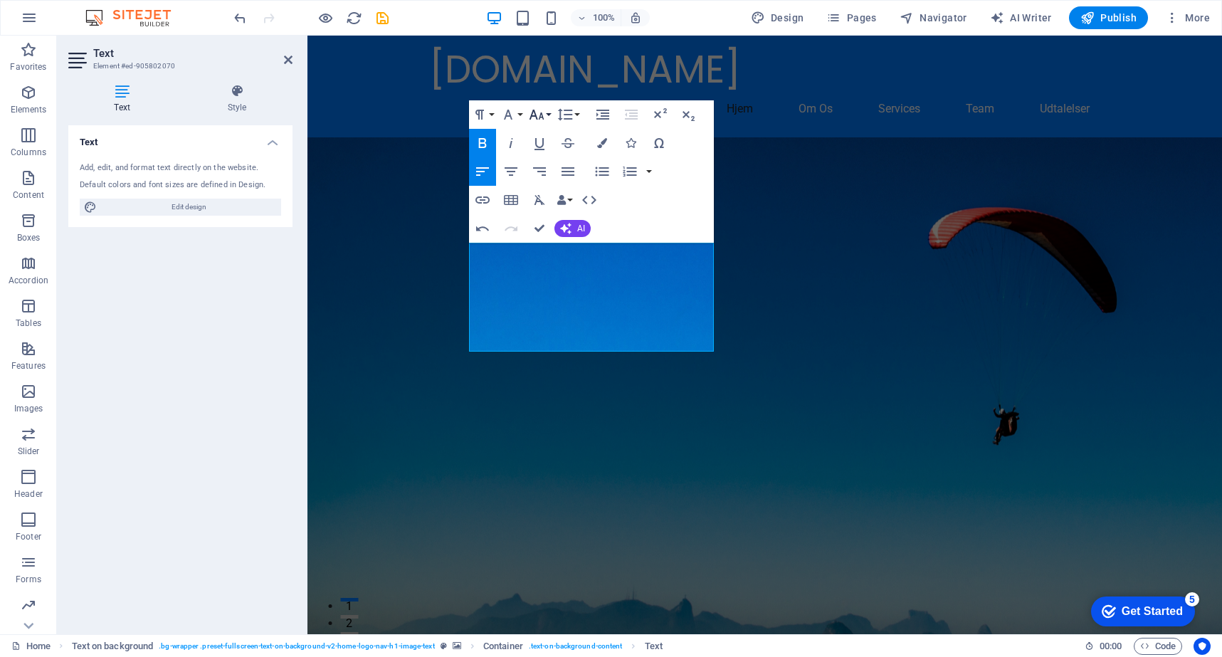
click at [547, 115] on button "Font Size" at bounding box center [539, 114] width 27 height 28
click at [556, 293] on link "24" at bounding box center [551, 291] width 51 height 21
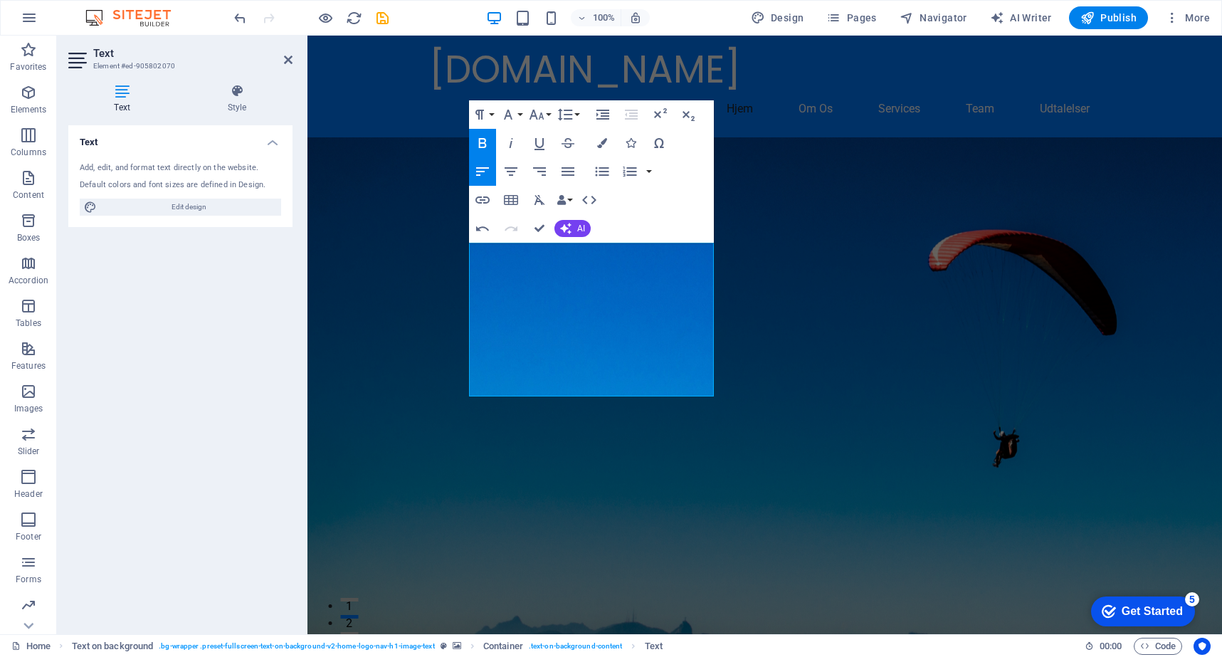
click at [833, 444] on figure at bounding box center [764, 416] width 914 height 559
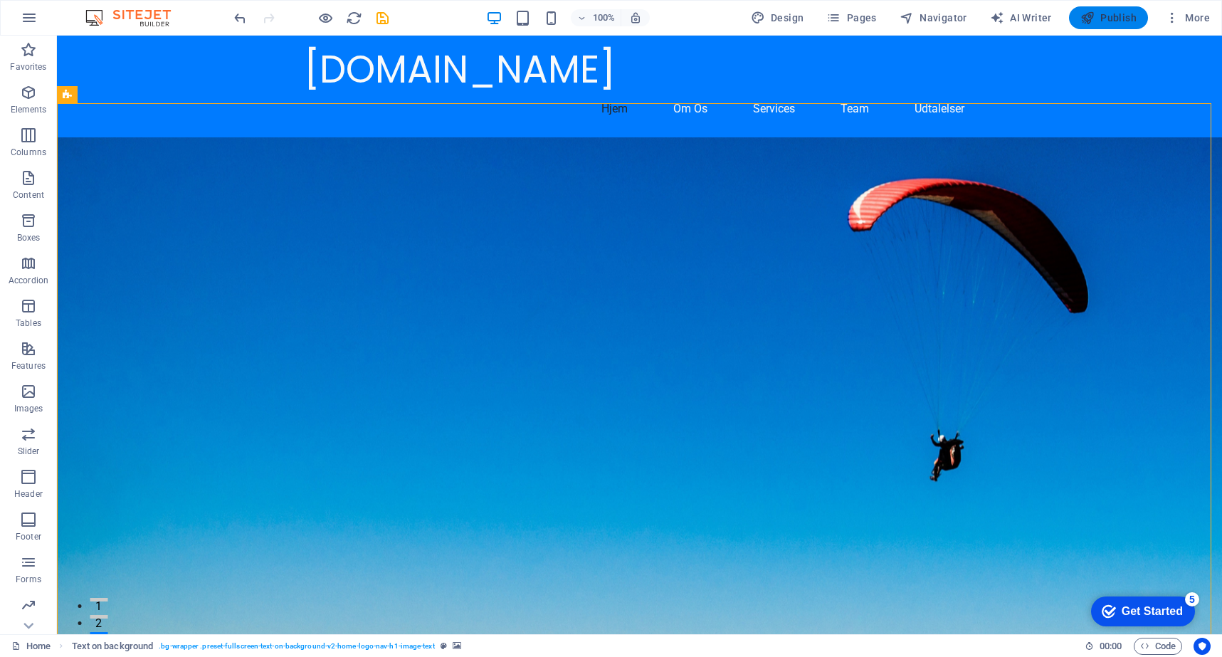
click at [1115, 16] on span "Publish" at bounding box center [1108, 18] width 56 height 14
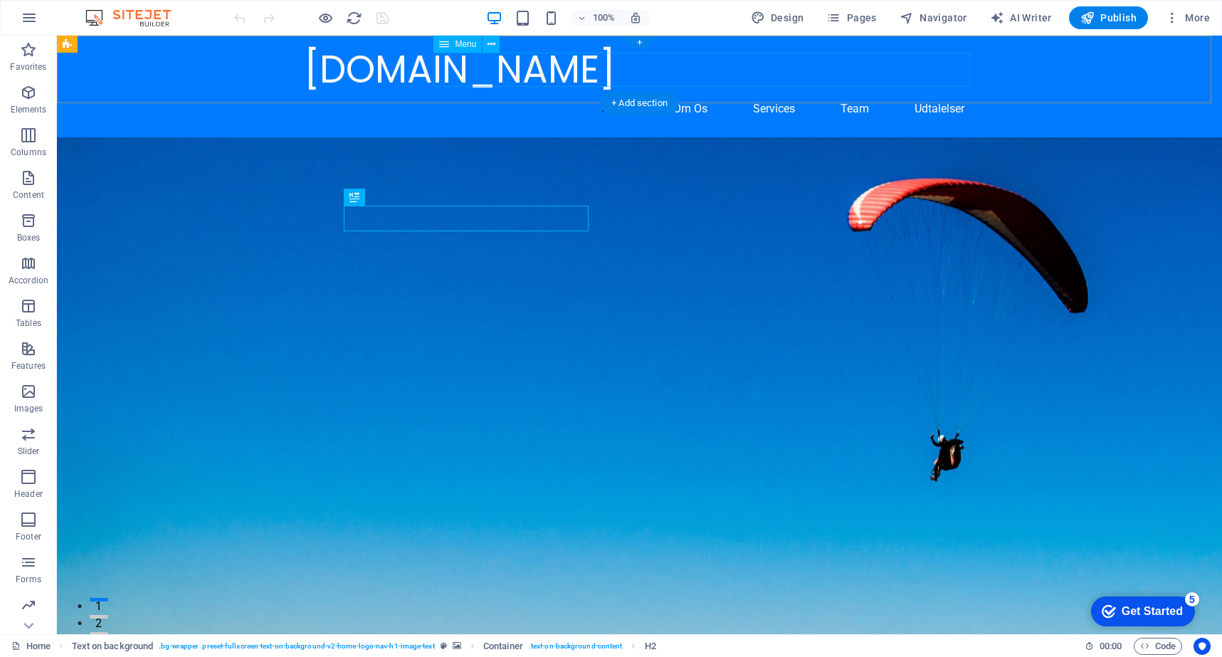
click at [684, 92] on nav "Hjem Om Os Services Team Udtalelser" at bounding box center [640, 109] width 672 height 34
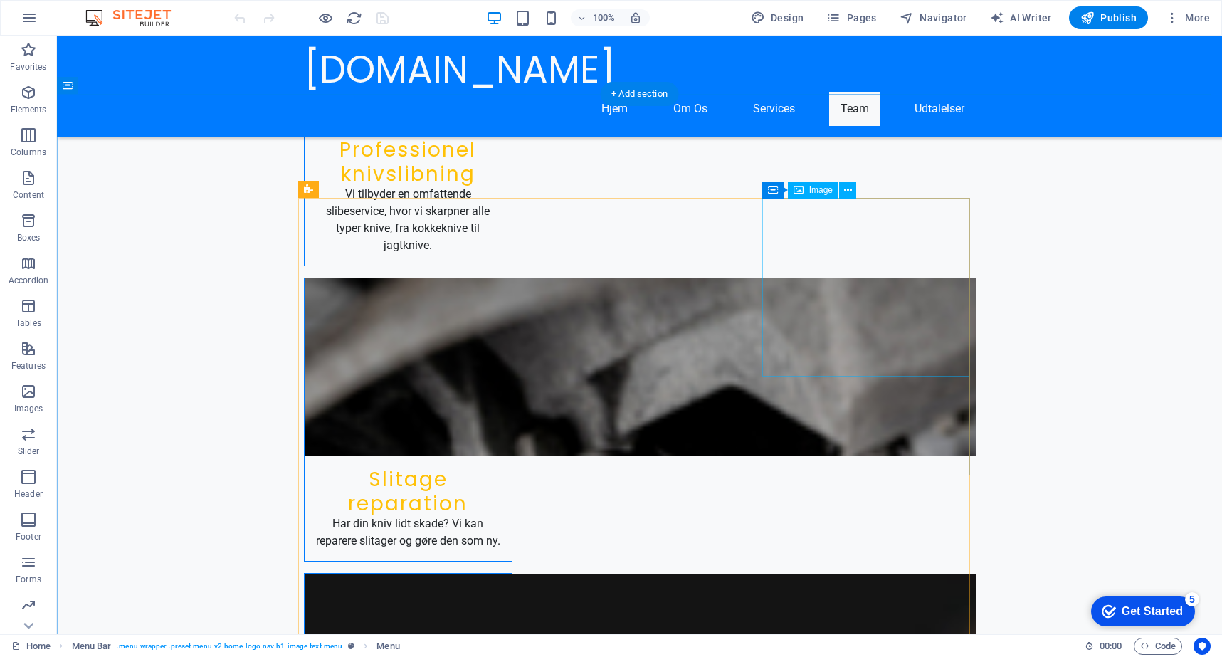
scroll to position [1571, 0]
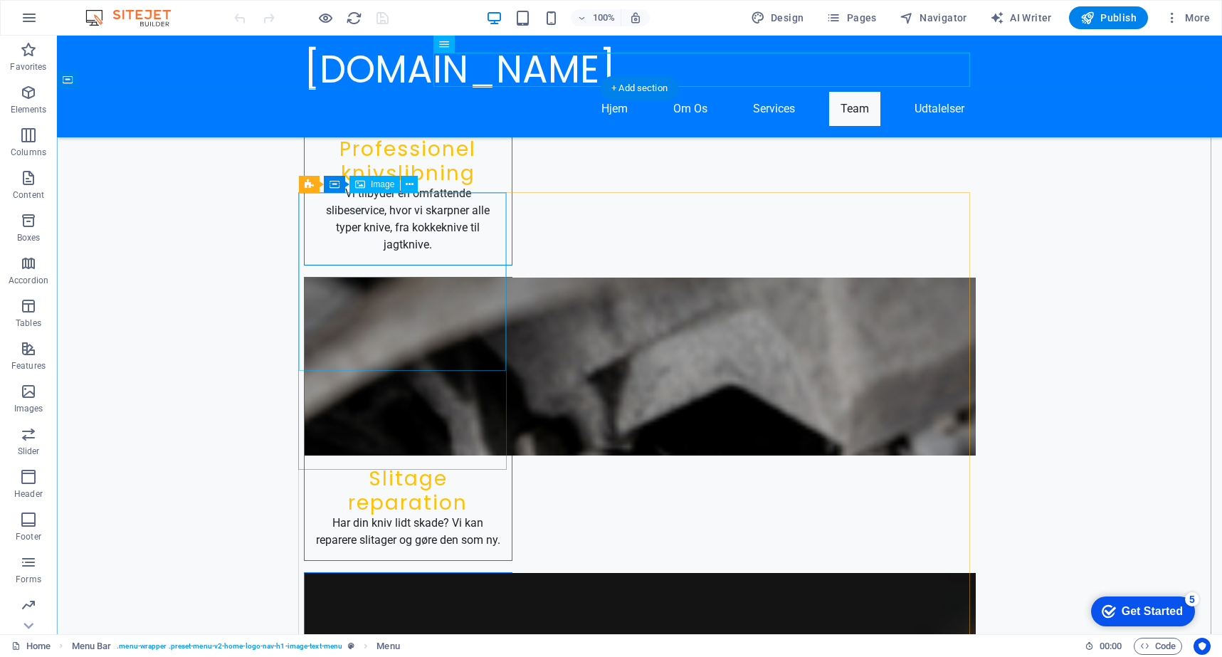
click at [383, 186] on span "Image" at bounding box center [382, 184] width 23 height 9
click at [378, 184] on span "Image" at bounding box center [382, 184] width 23 height 9
select select "vw"
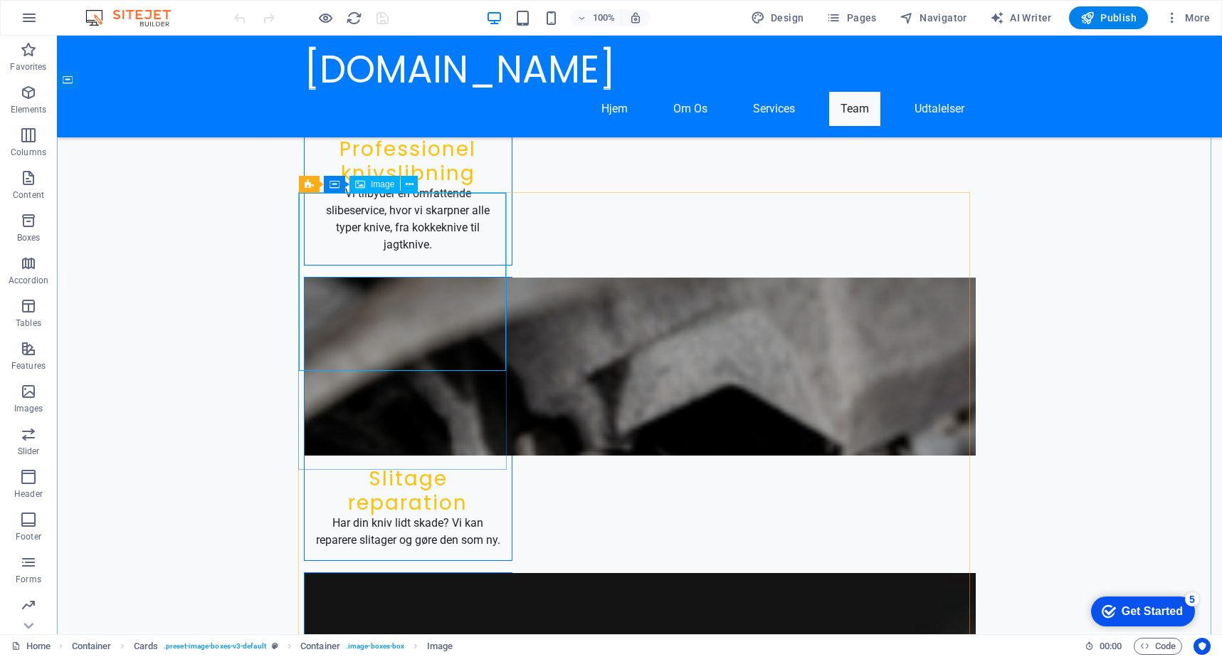
select select "px"
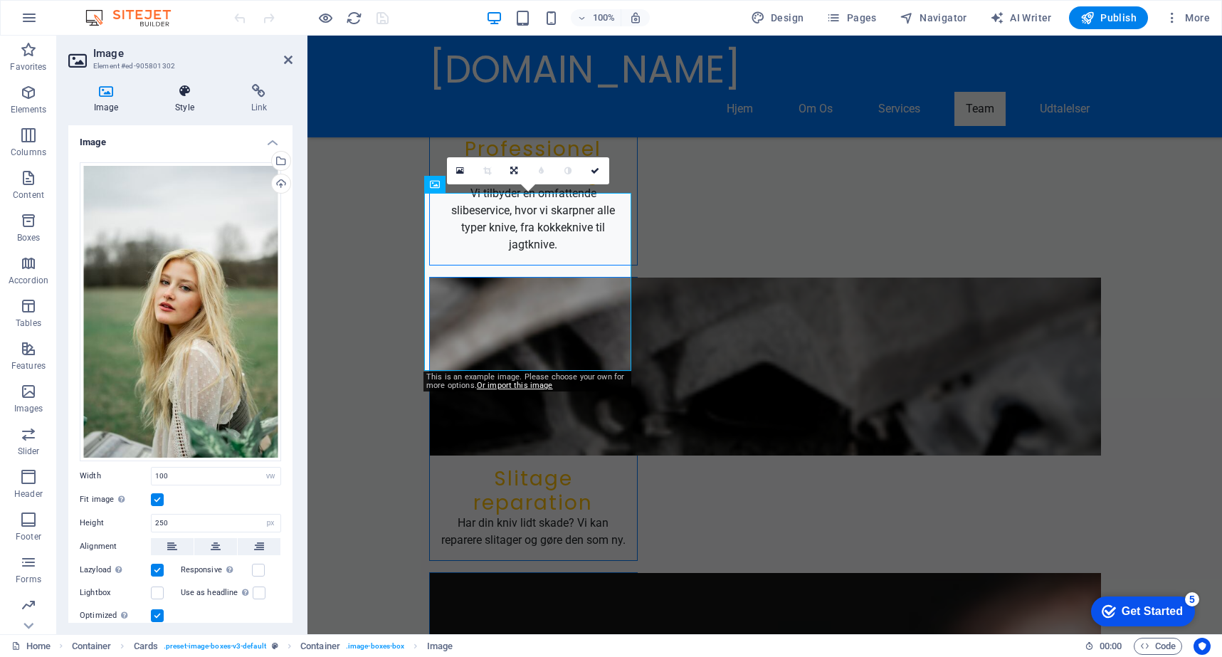
click at [187, 93] on icon at bounding box center [184, 91] width 70 height 14
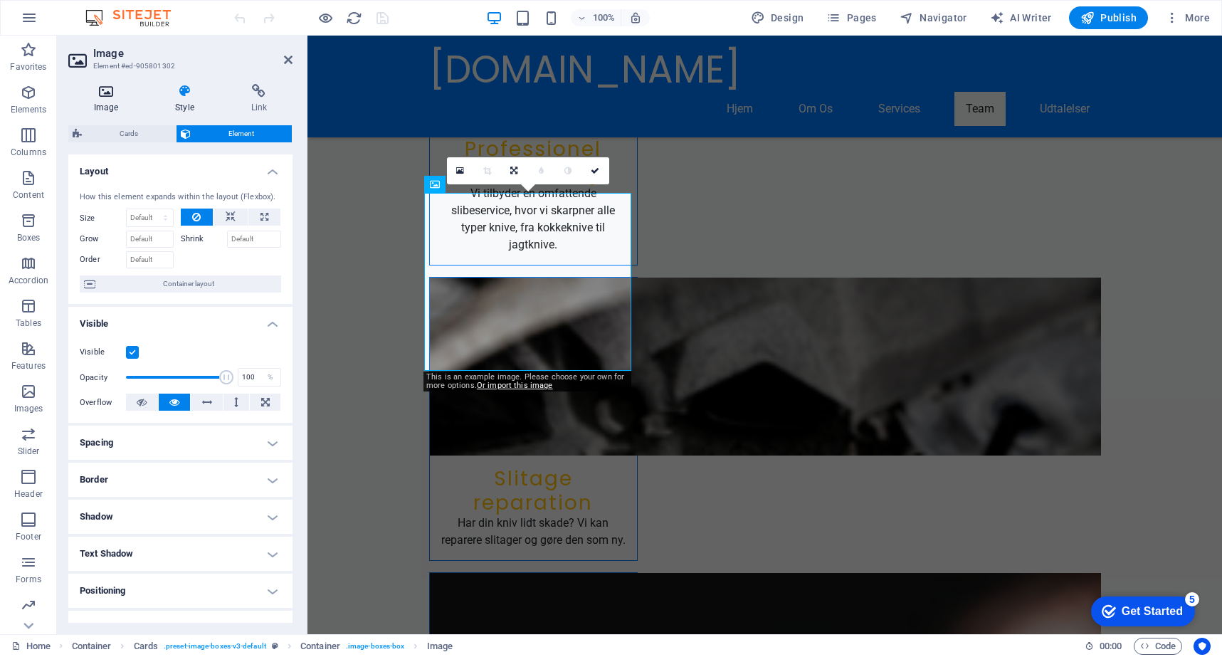
click at [113, 92] on icon at bounding box center [105, 91] width 75 height 14
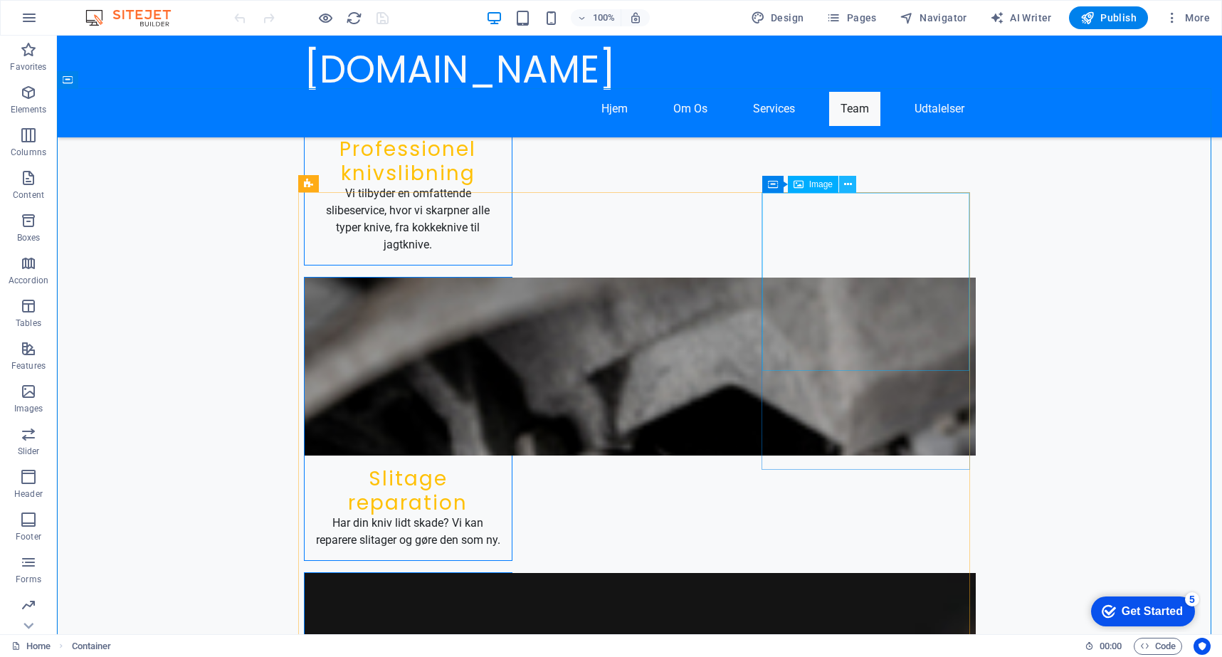
click at [846, 181] on icon at bounding box center [848, 184] width 8 height 15
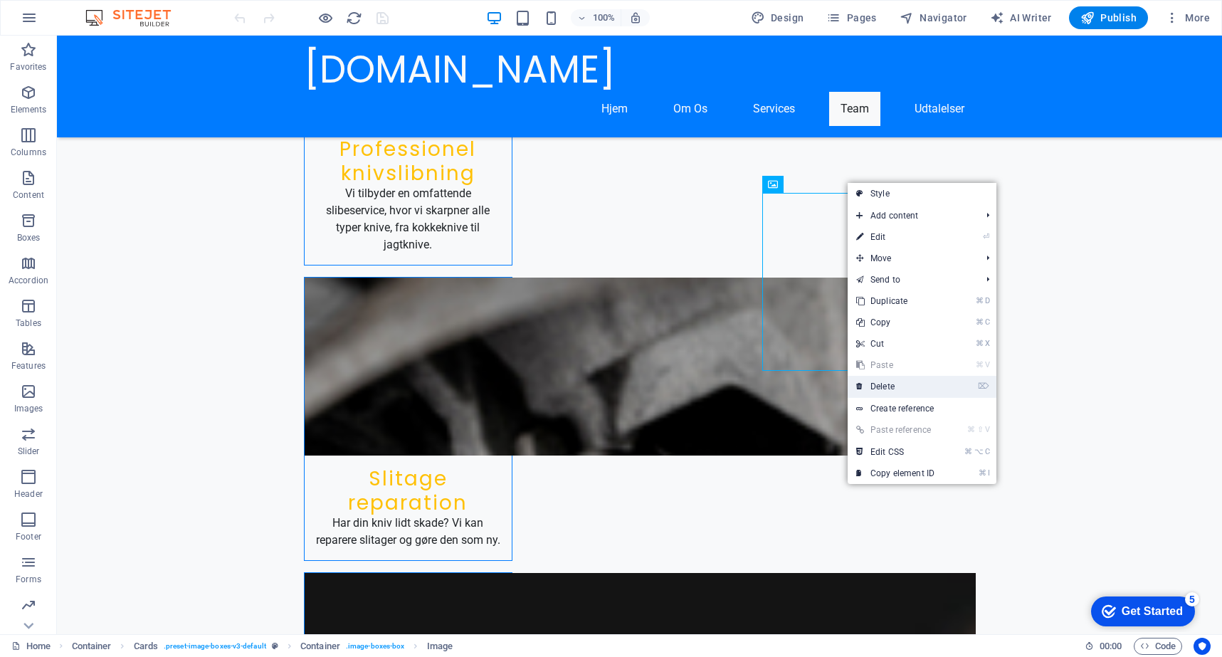
click at [879, 387] on link "⌦ Delete" at bounding box center [894, 386] width 95 height 21
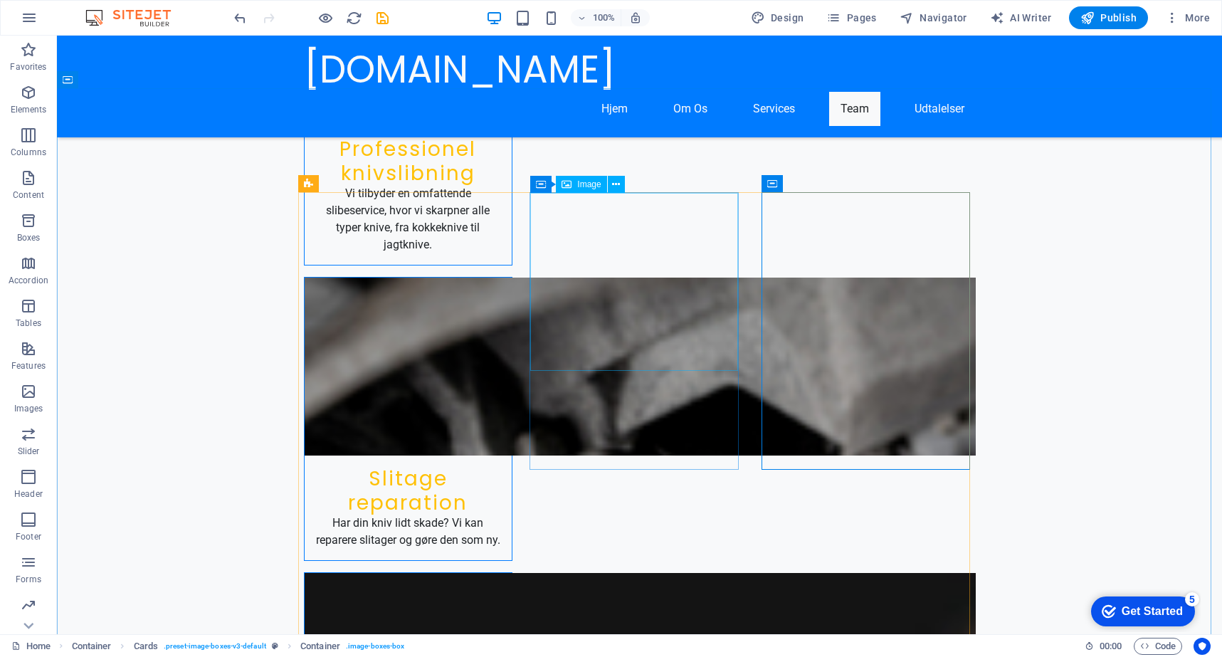
click at [583, 188] on span "Image" at bounding box center [588, 184] width 23 height 9
click at [616, 186] on icon at bounding box center [616, 184] width 8 height 15
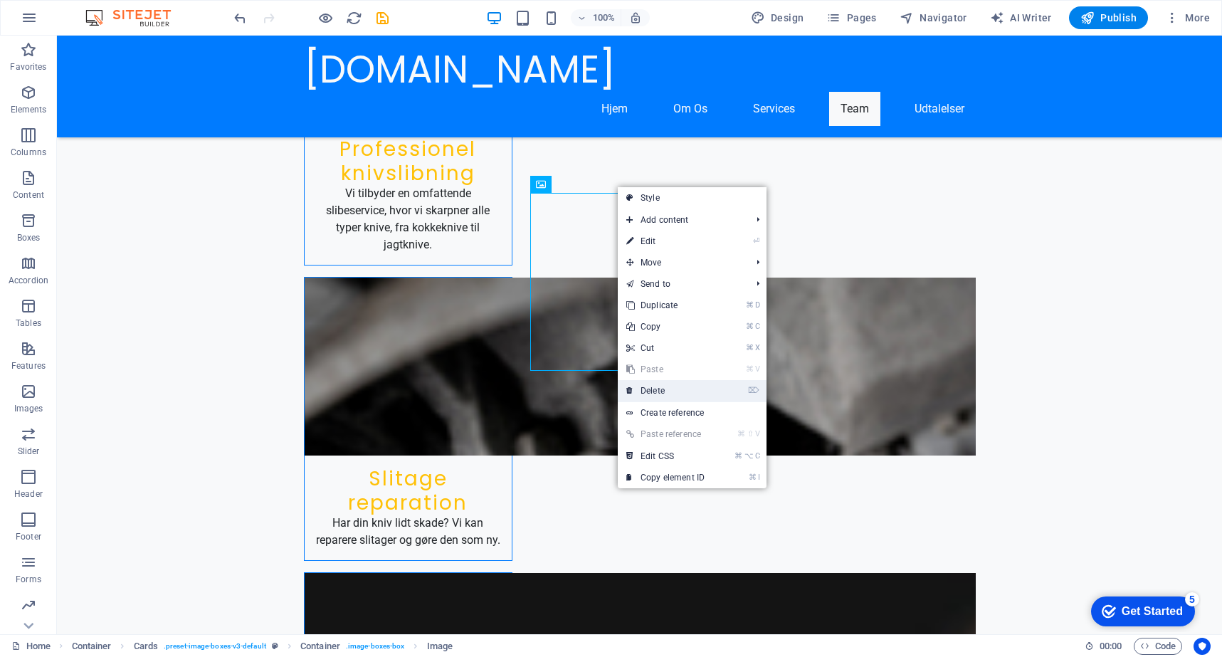
click at [658, 390] on link "⌦ Delete" at bounding box center [665, 390] width 95 height 21
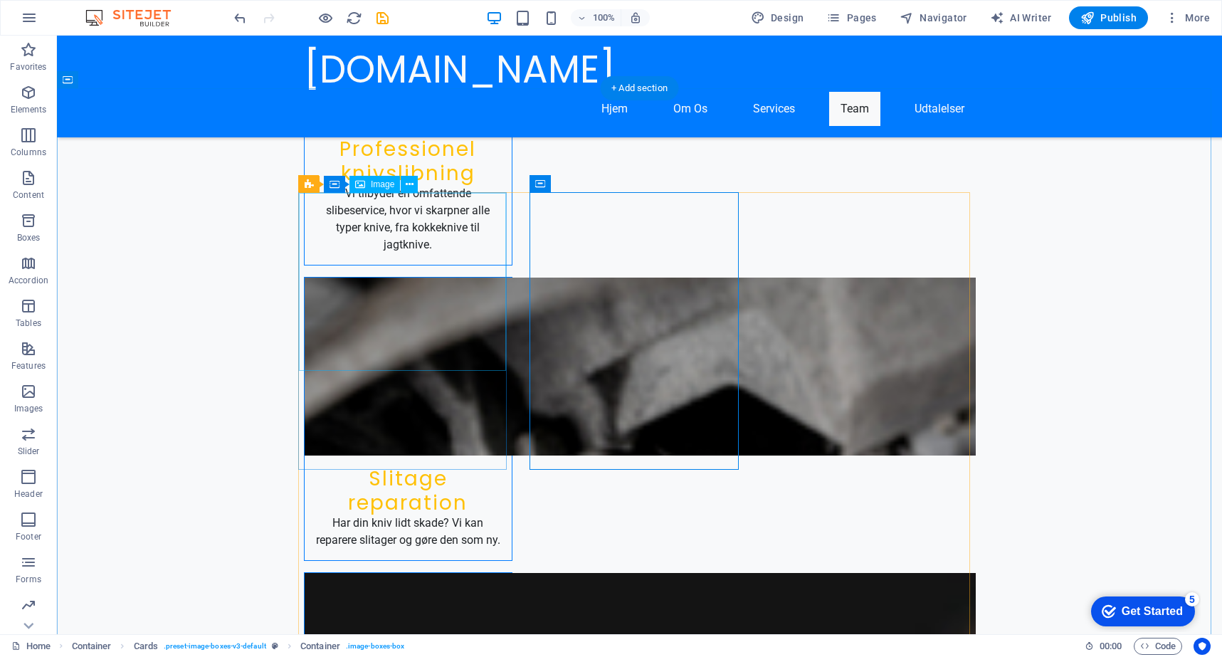
click at [406, 186] on icon at bounding box center [410, 184] width 8 height 15
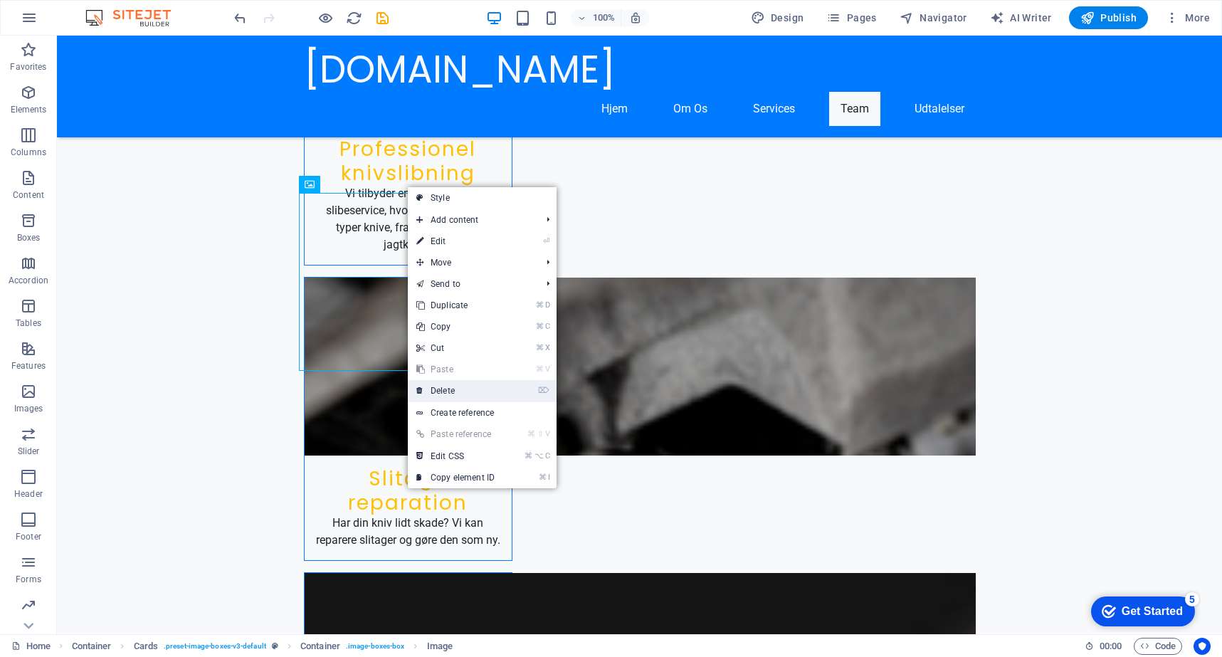
click at [453, 388] on link "⌦ Delete" at bounding box center [455, 390] width 95 height 21
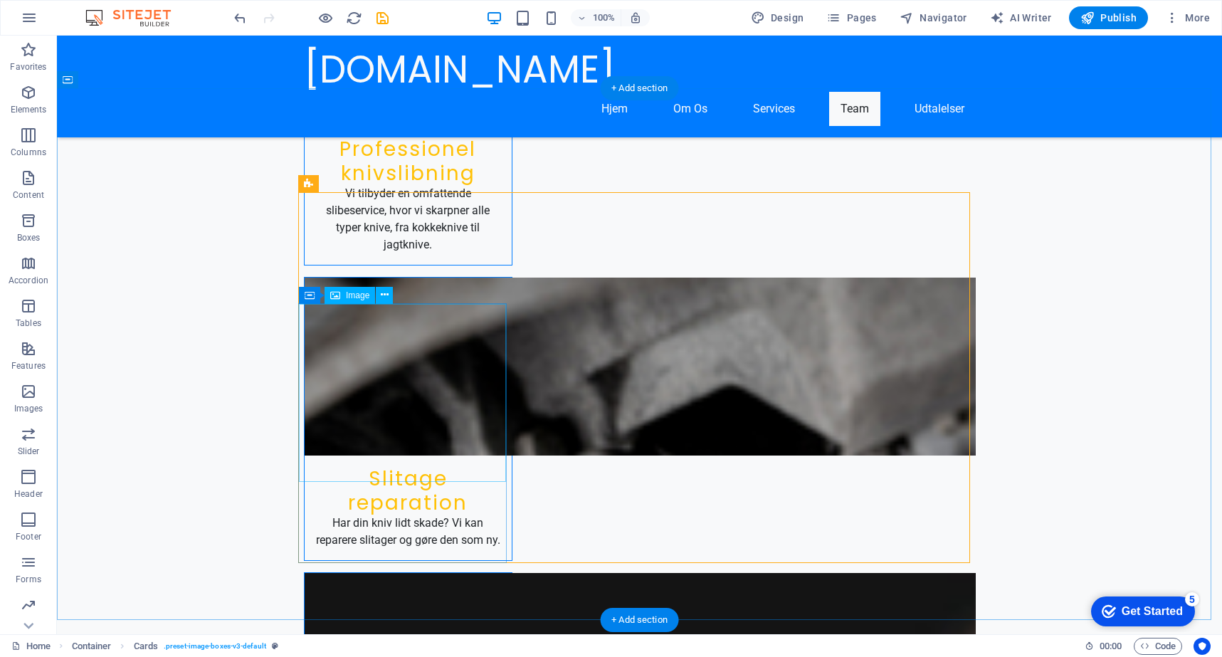
click at [384, 298] on icon at bounding box center [385, 294] width 8 height 15
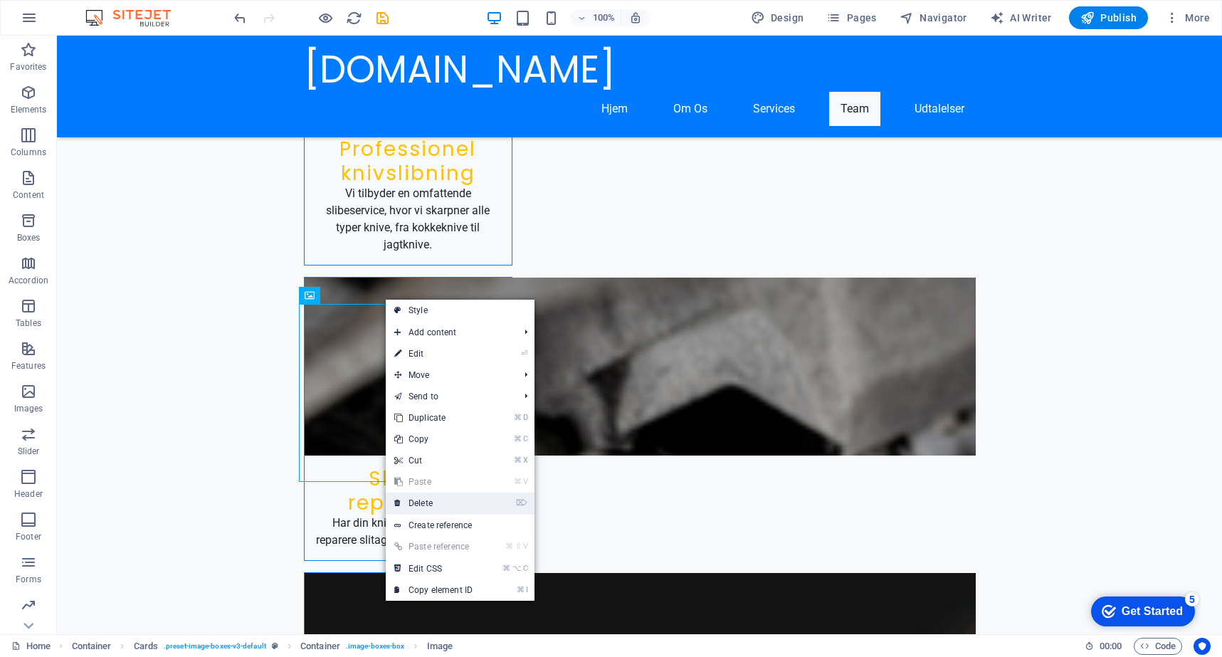
click at [431, 508] on link "⌦ Delete" at bounding box center [433, 502] width 95 height 21
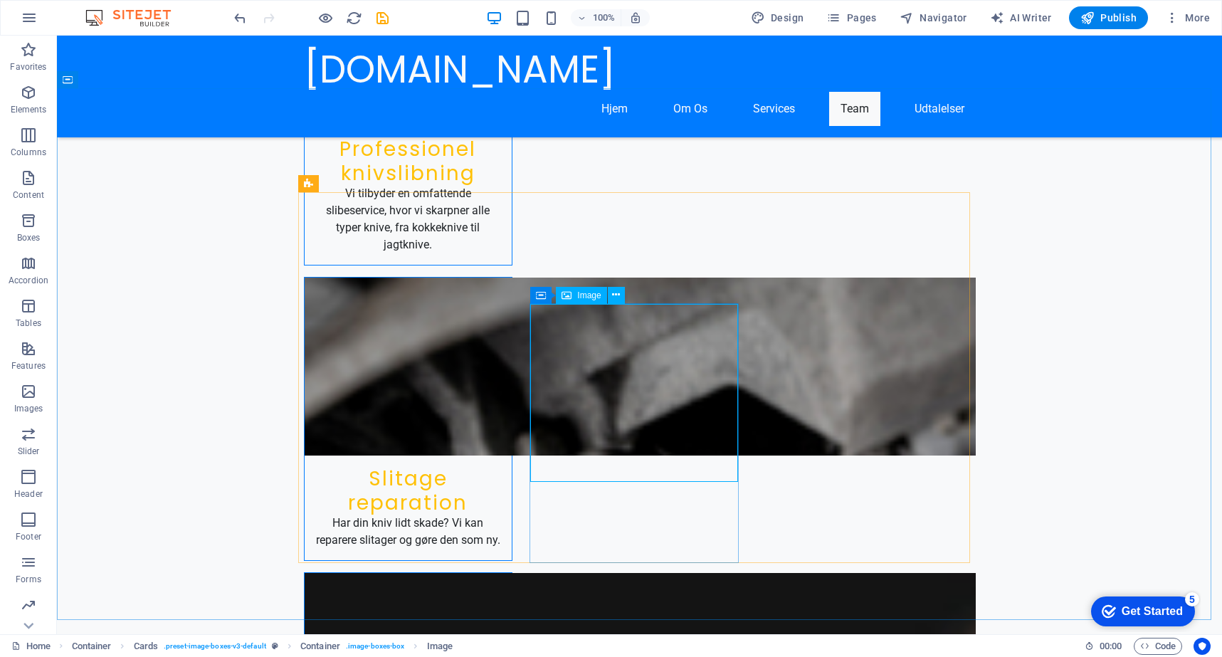
click at [586, 293] on span "Image" at bounding box center [588, 295] width 23 height 9
click at [613, 292] on icon at bounding box center [616, 294] width 8 height 15
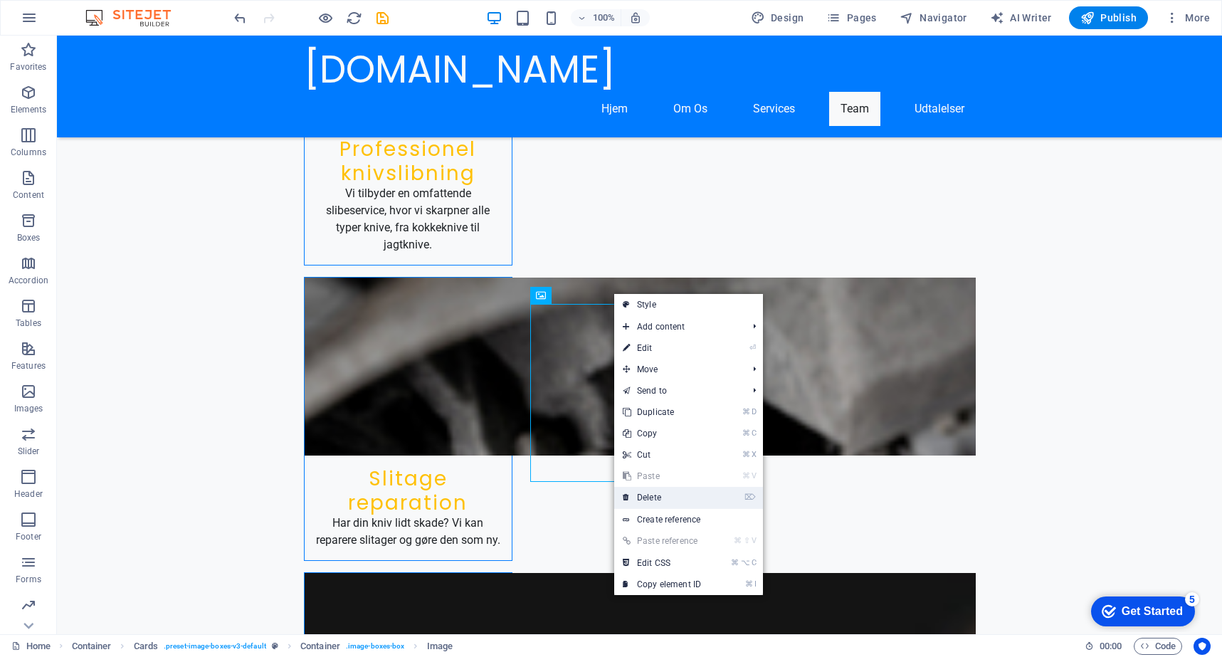
click at [647, 496] on link "⌦ Delete" at bounding box center [661, 497] width 95 height 21
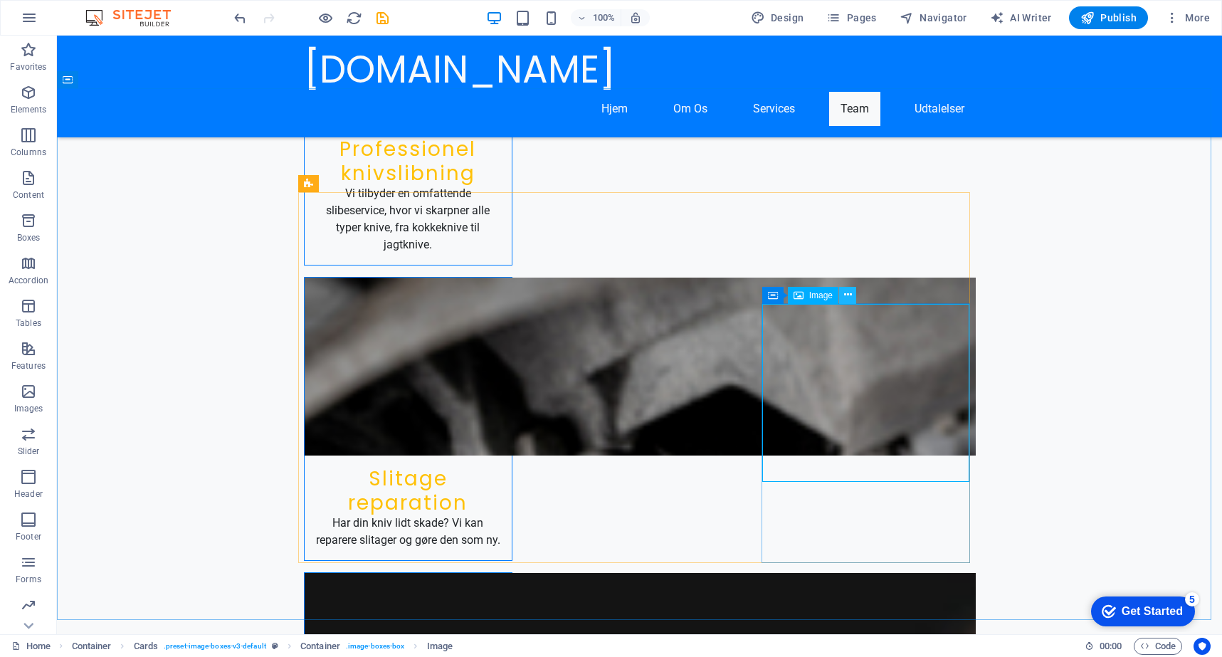
click at [845, 297] on icon at bounding box center [848, 294] width 8 height 15
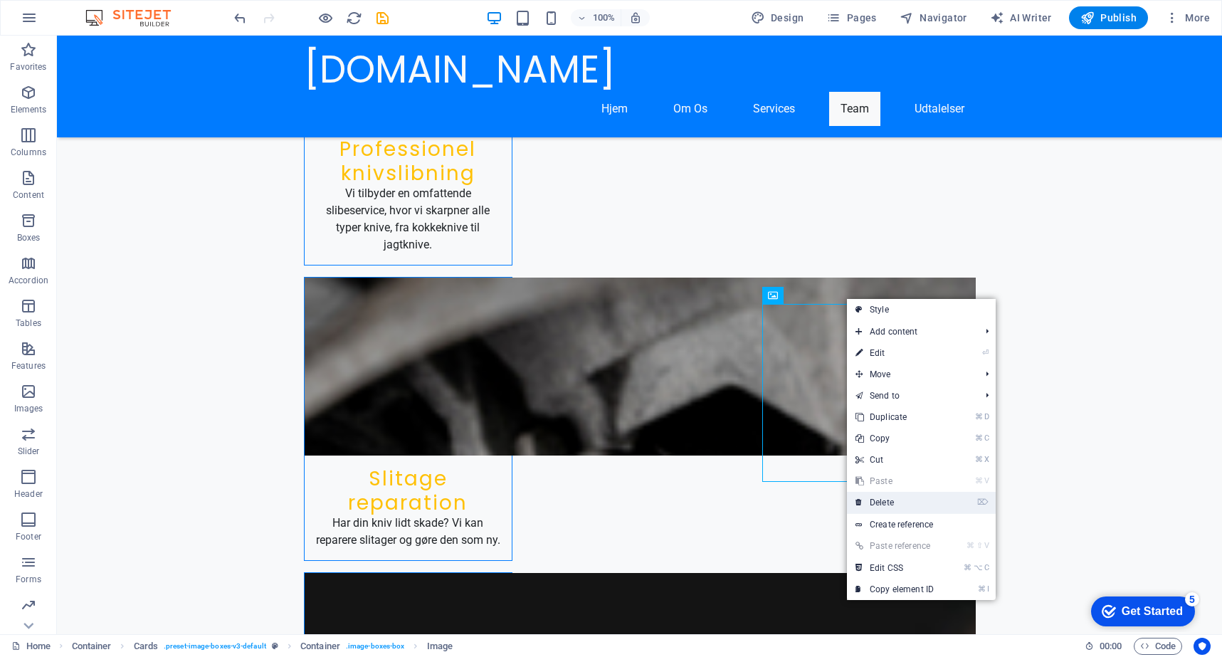
click at [869, 499] on link "⌦ Delete" at bounding box center [894, 502] width 95 height 21
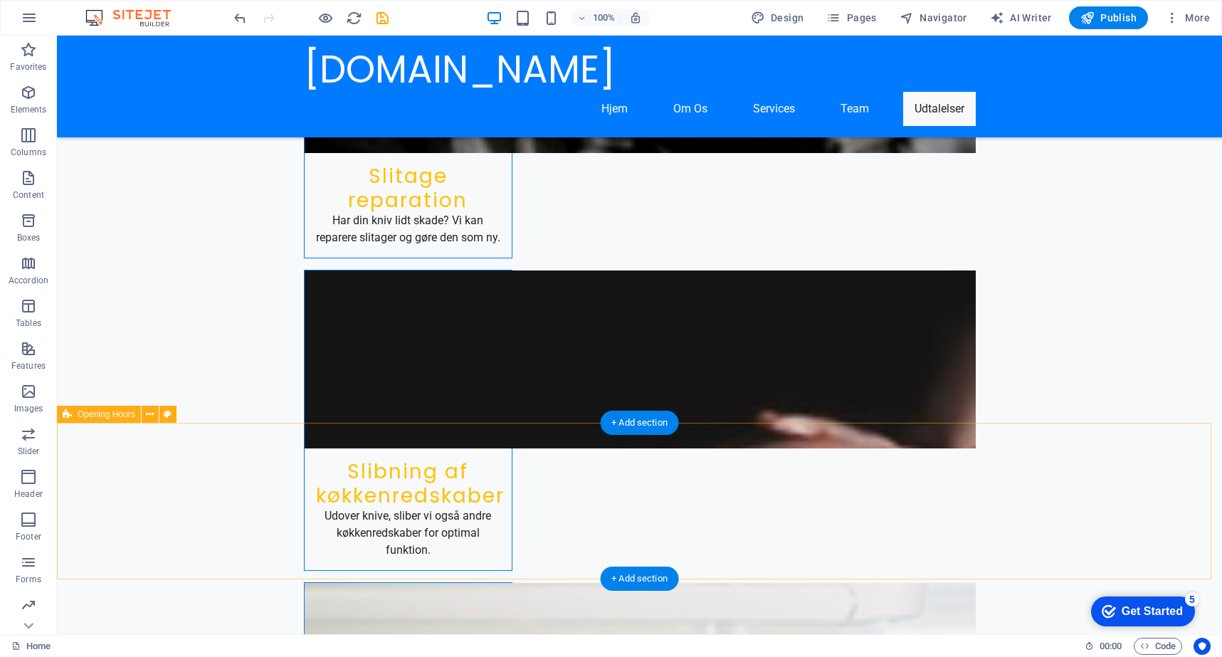
scroll to position [1872, 0]
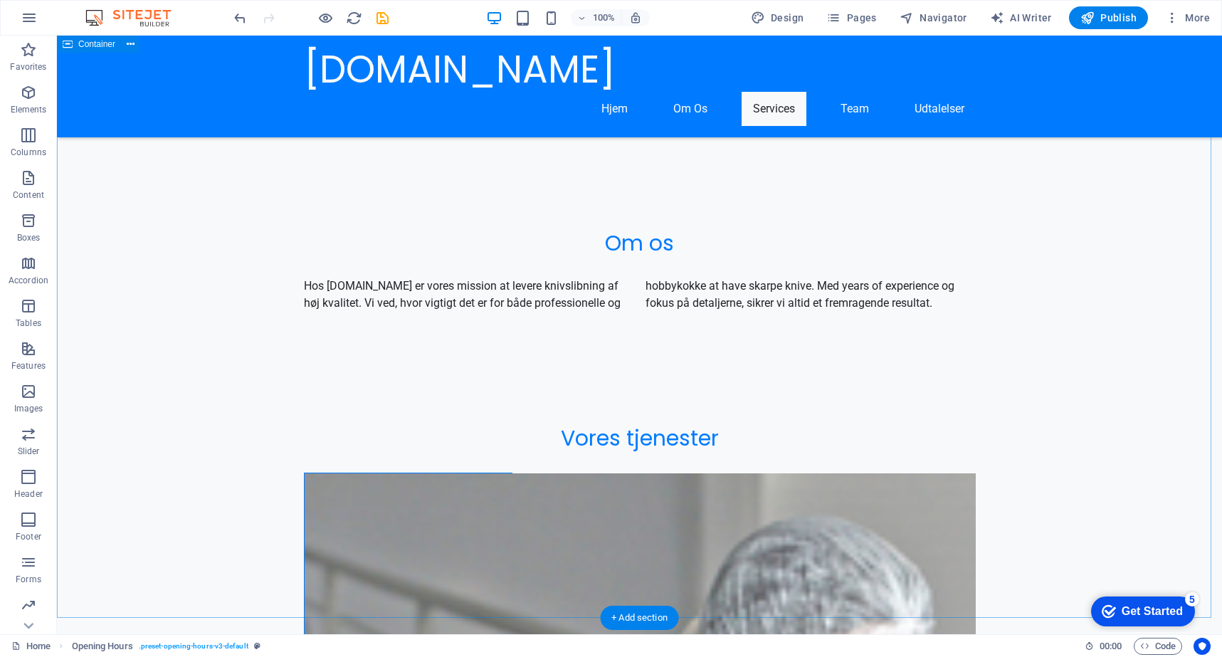
scroll to position [1039, 0]
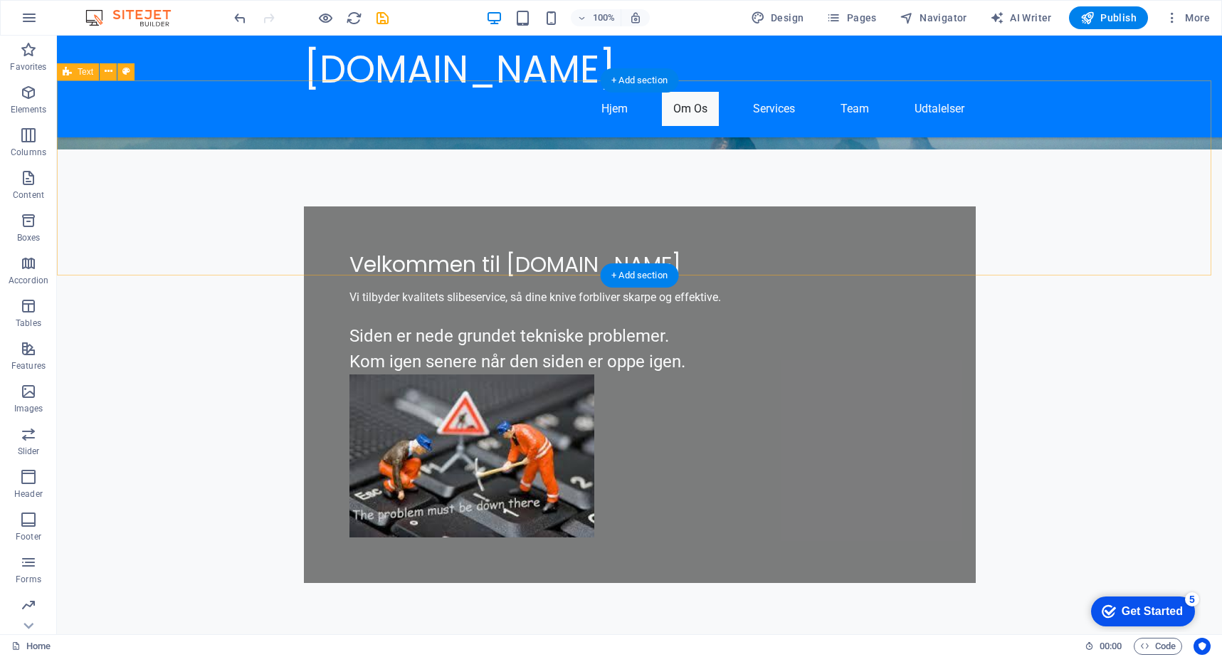
scroll to position [584, 0]
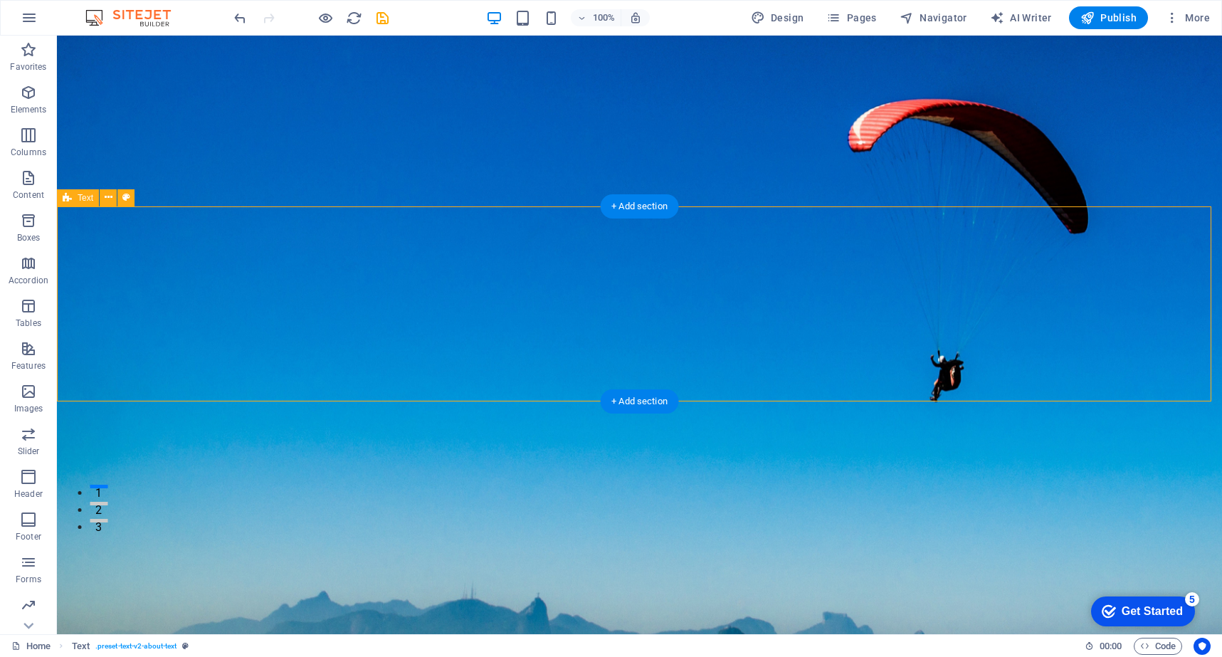
scroll to position [0, 0]
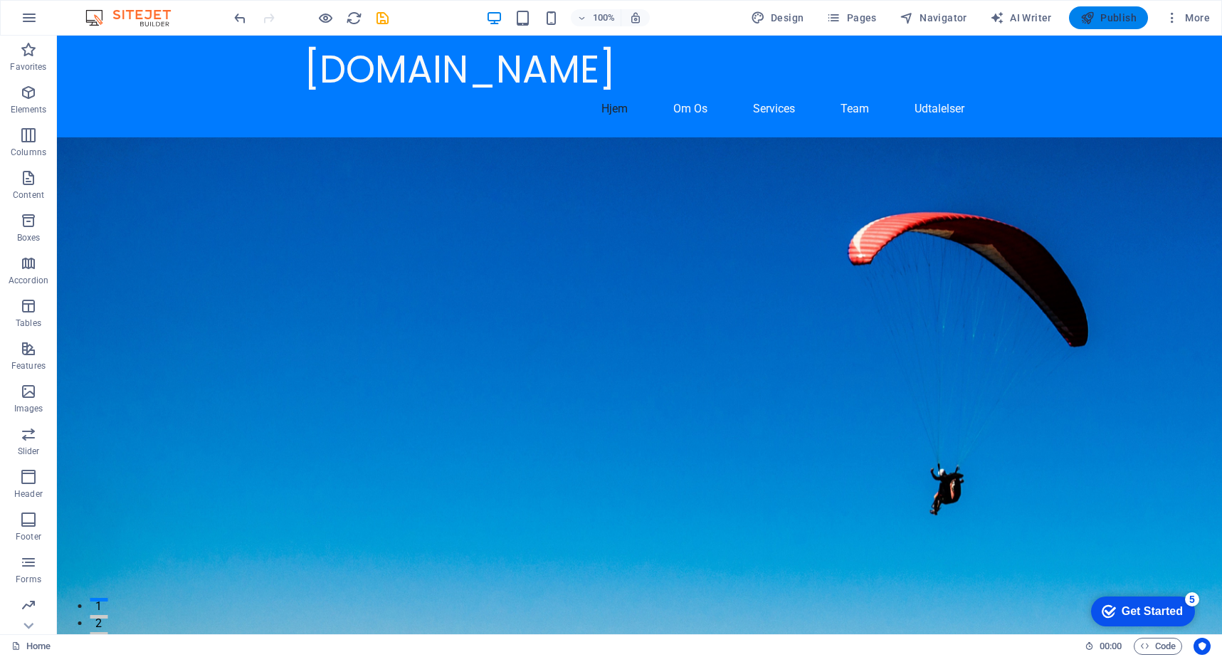
click at [1108, 14] on span "Publish" at bounding box center [1108, 18] width 56 height 14
